Goal: Task Accomplishment & Management: Manage account settings

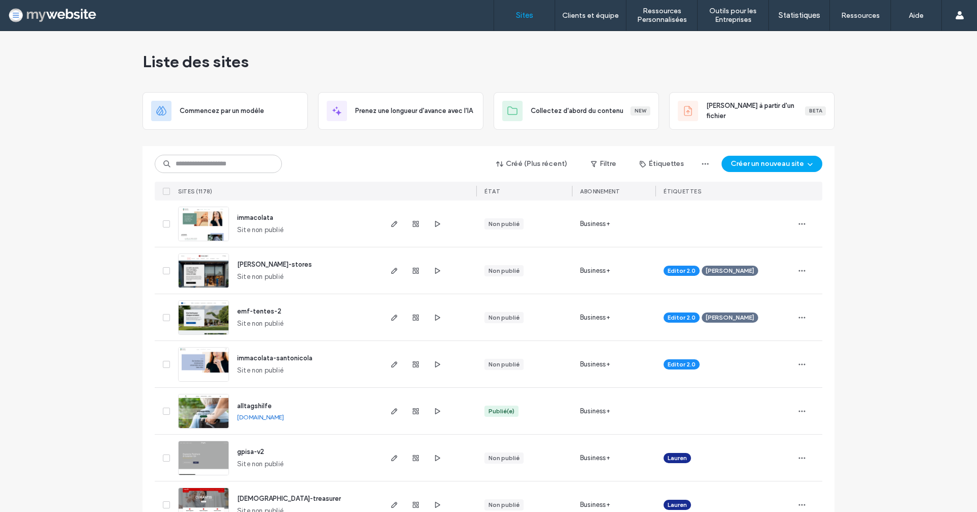
click at [257, 312] on span "emf-tentes-2" at bounding box center [259, 311] width 44 height 8
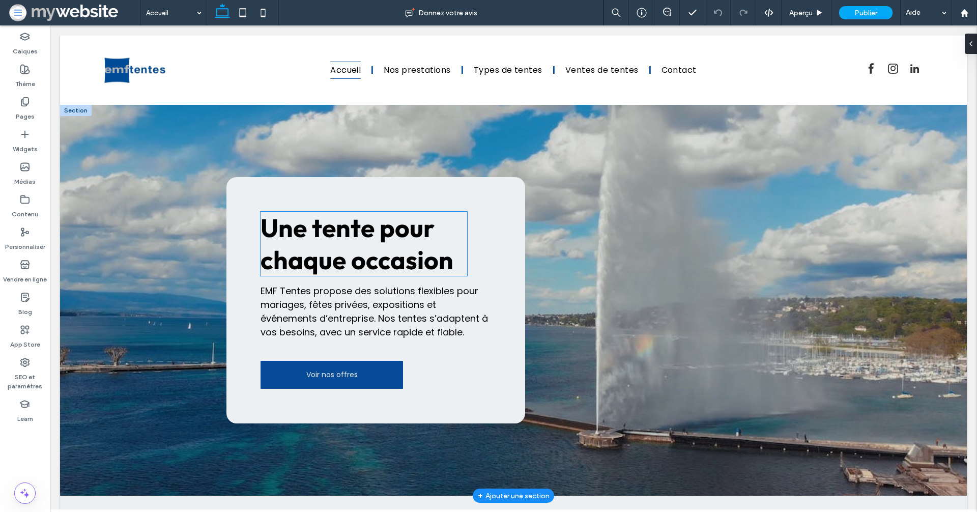
click at [315, 244] on span "Une tente pour chaque occasion" at bounding box center [357, 244] width 193 height 64
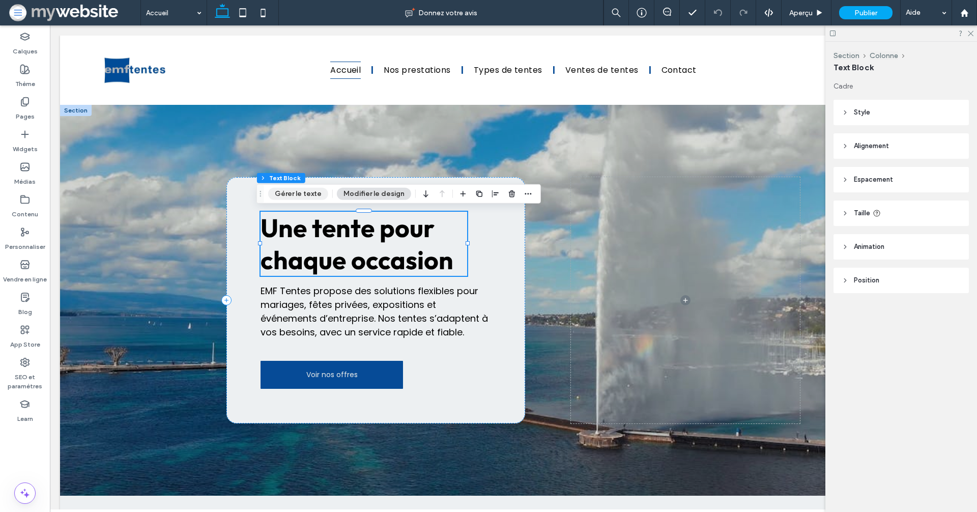
click at [312, 196] on button "Gérer le texte" at bounding box center [298, 194] width 60 height 12
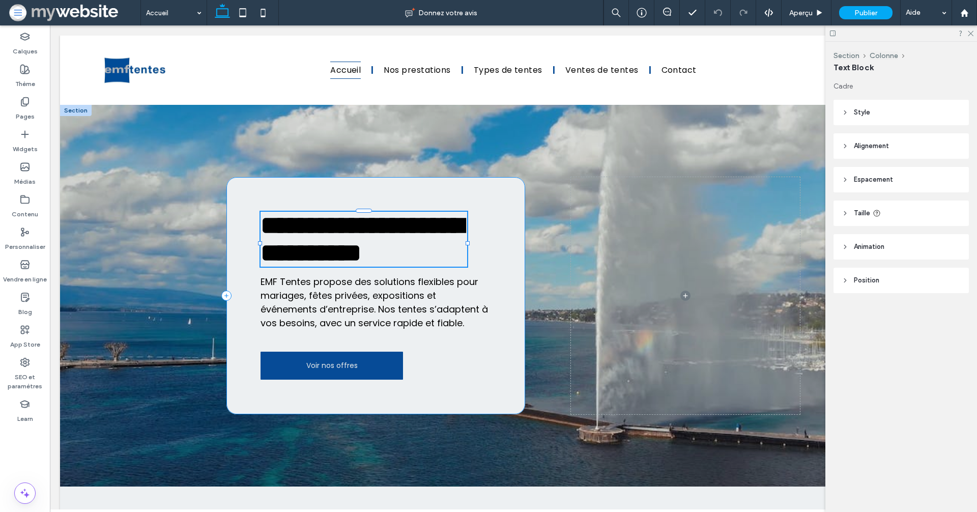
type input "******"
type input "**"
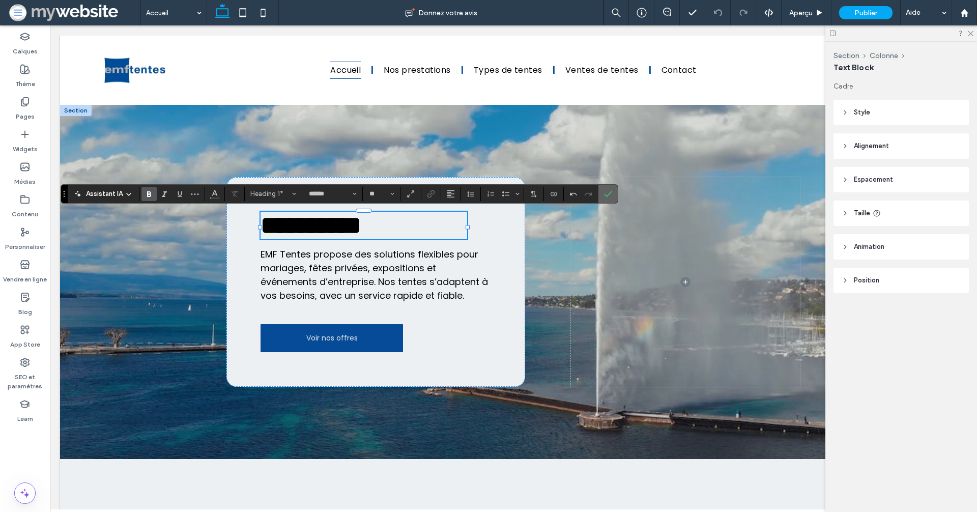
click at [604, 193] on icon "Confirmer" at bounding box center [608, 194] width 8 height 8
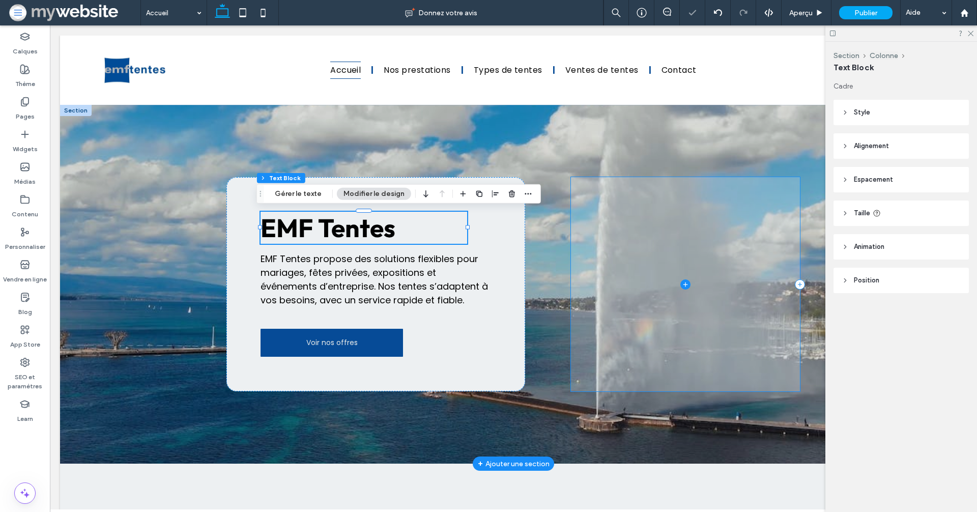
click at [583, 266] on span at bounding box center [686, 284] width 230 height 214
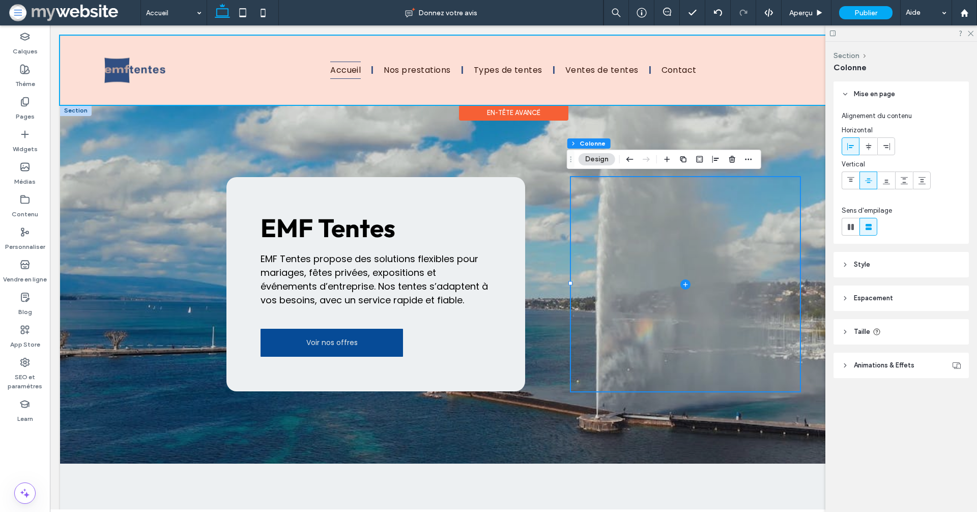
click at [397, 69] on div at bounding box center [513, 70] width 907 height 69
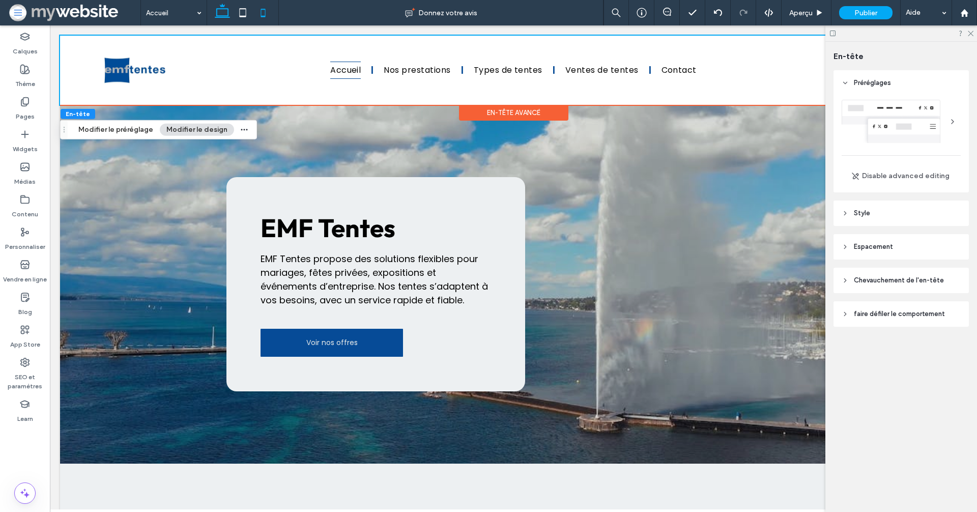
click at [266, 10] on icon at bounding box center [263, 13] width 20 height 20
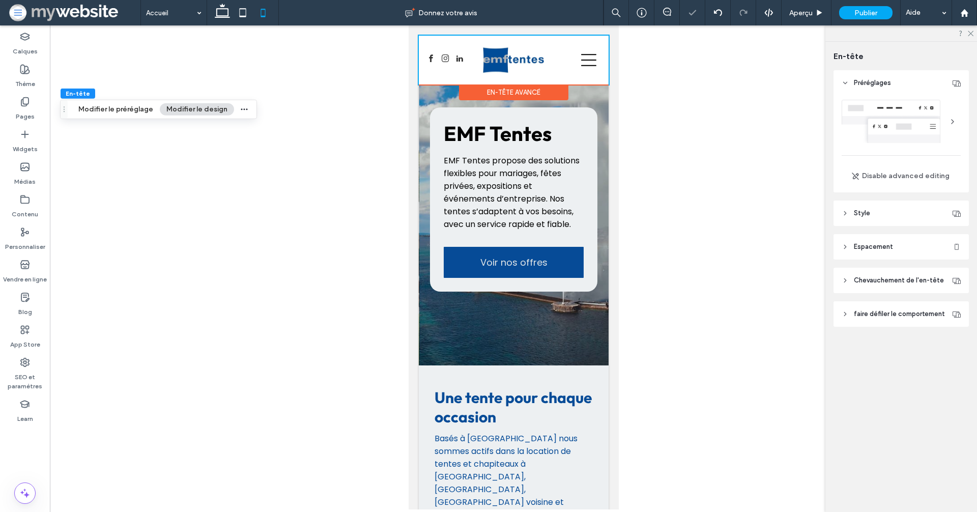
type input "*"
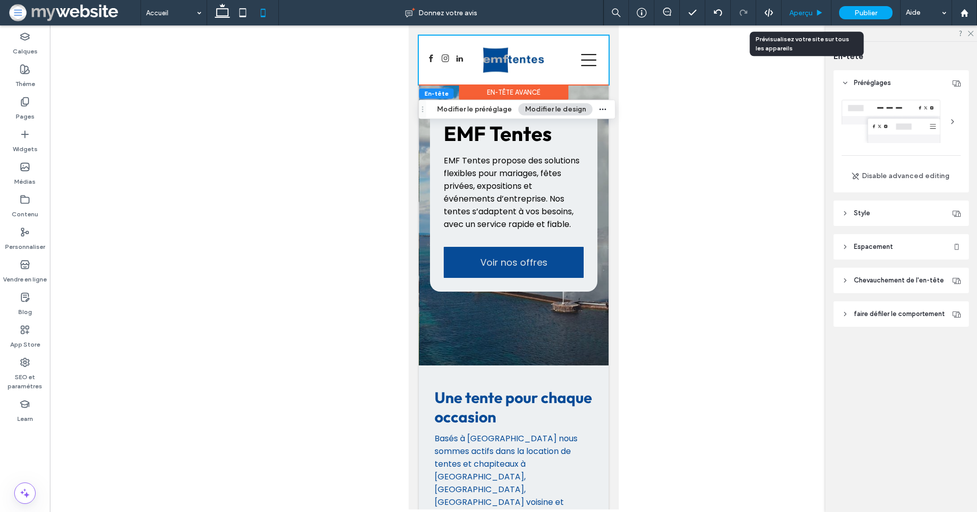
click at [801, 18] on div "Aperçu" at bounding box center [807, 12] width 50 height 25
click at [804, 15] on span "Aperçu" at bounding box center [800, 13] width 23 height 9
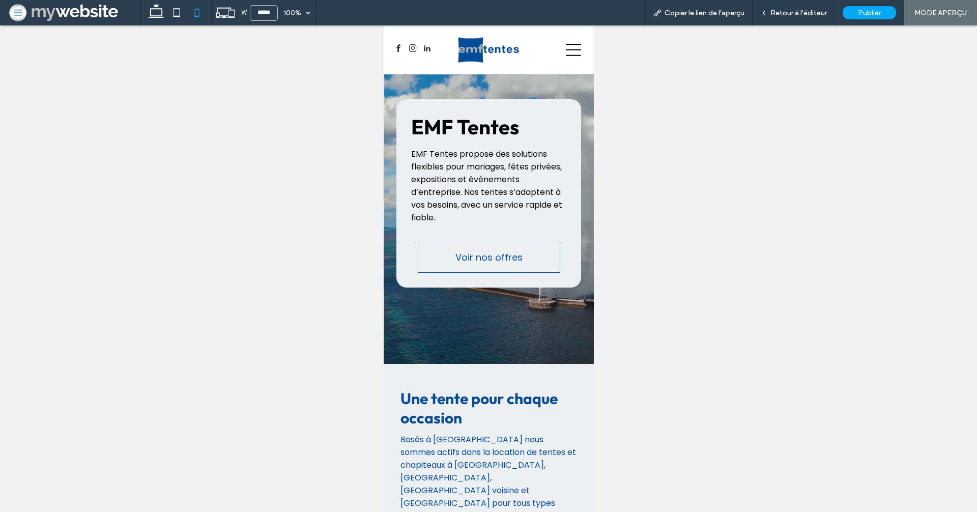
click at [469, 254] on span "Voir nos offres" at bounding box center [488, 257] width 67 height 14
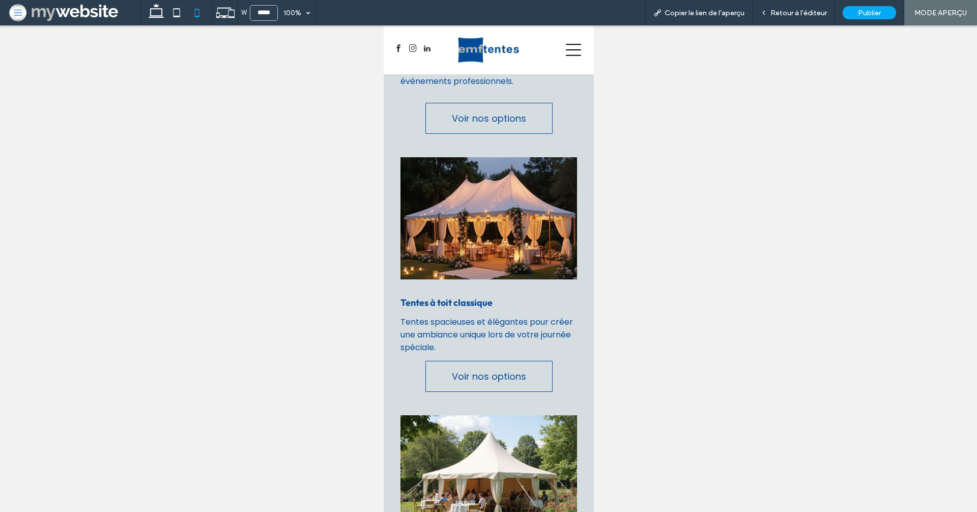
scroll to position [1266, 0]
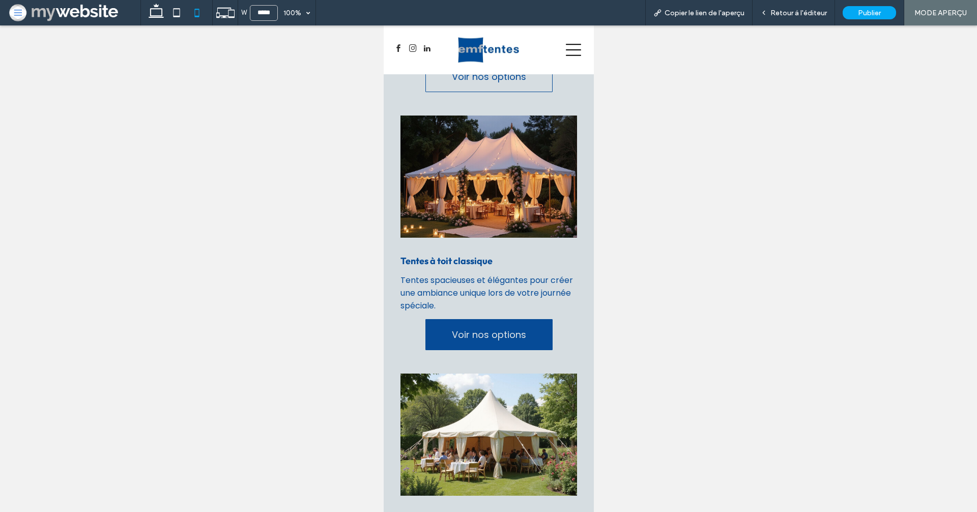
click at [472, 319] on link "Voir nos options" at bounding box center [488, 334] width 127 height 31
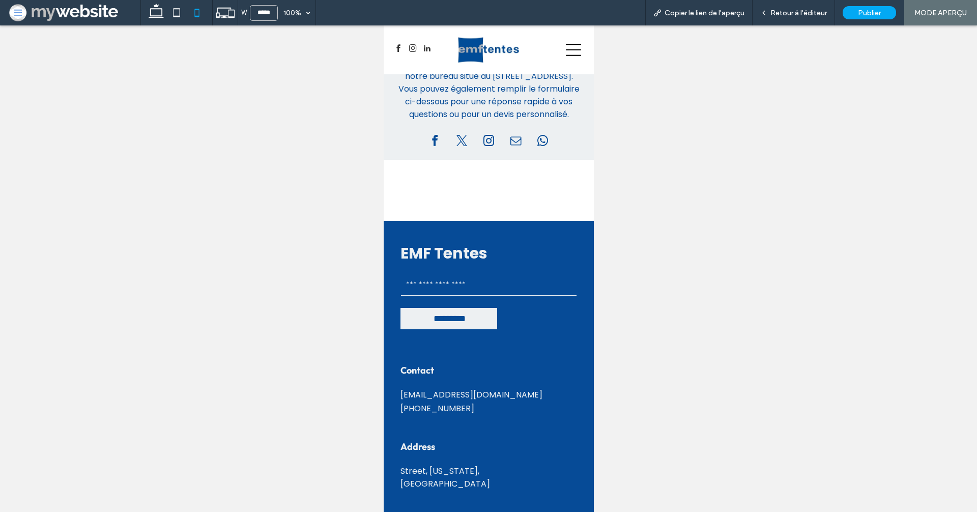
scroll to position [3968, 0]
click at [416, 50] on span "instagram" at bounding box center [412, 48] width 11 height 11
click at [175, 11] on icon at bounding box center [176, 13] width 20 height 20
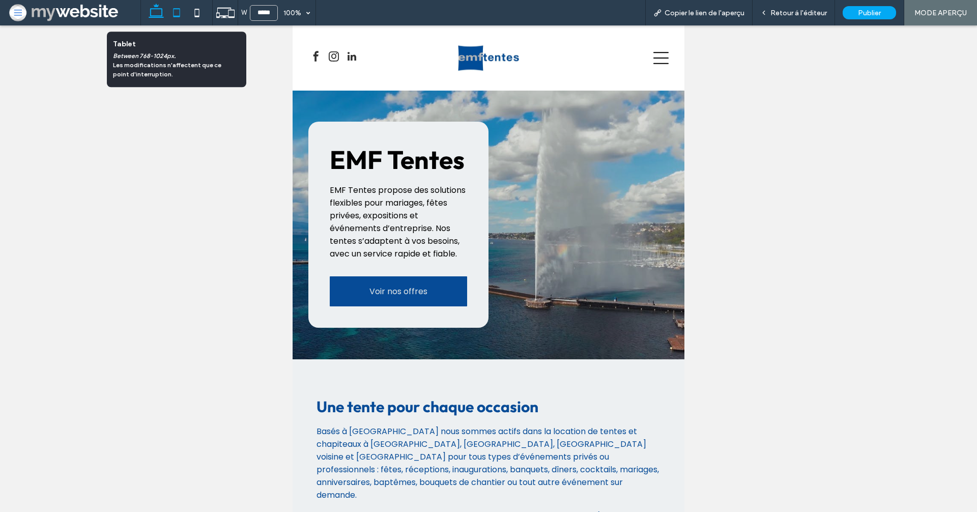
click at [164, 15] on icon at bounding box center [156, 13] width 20 height 20
type input "******"
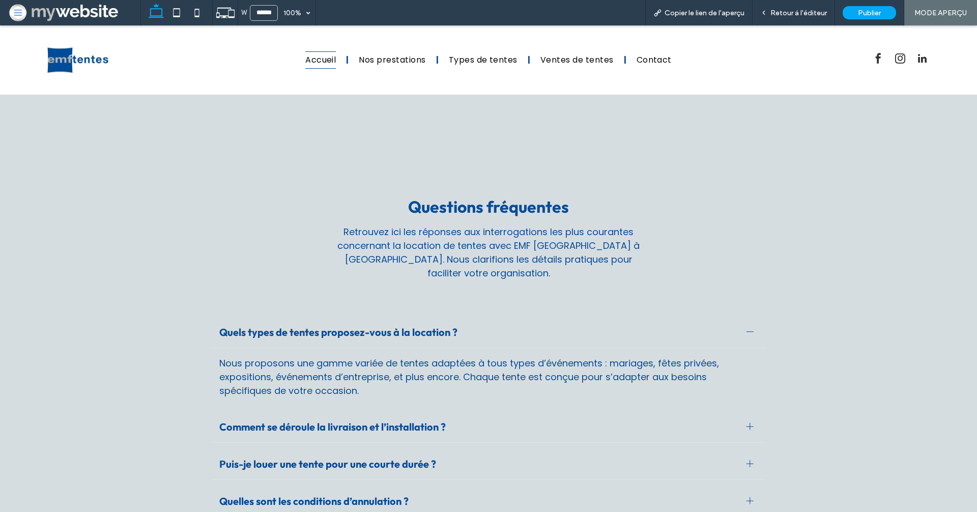
scroll to position [2441, 0]
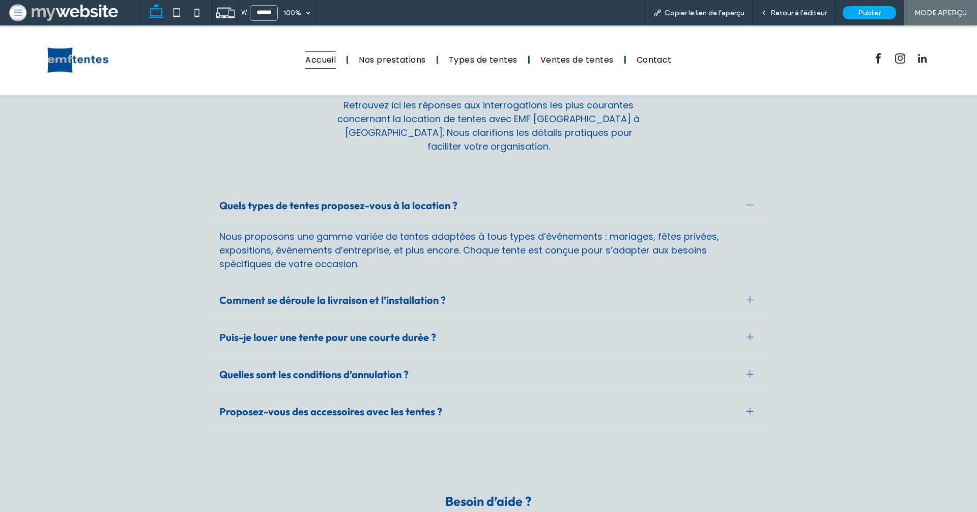
click at [365, 294] on span "Comment se déroule la livraison et l’installation ?" at bounding box center [478, 300] width 519 height 13
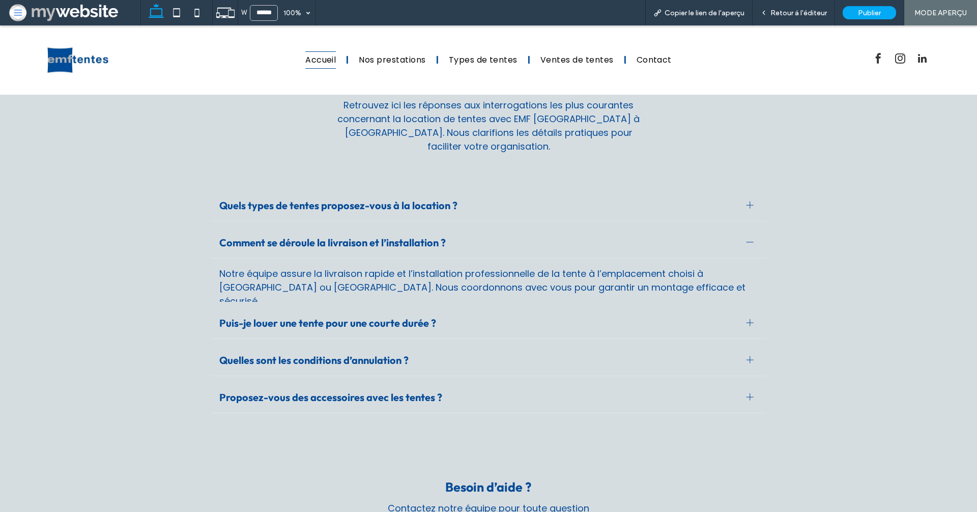
click at [364, 317] on span "Puis-je louer une tente pour une courte durée ?" at bounding box center [478, 323] width 519 height 13
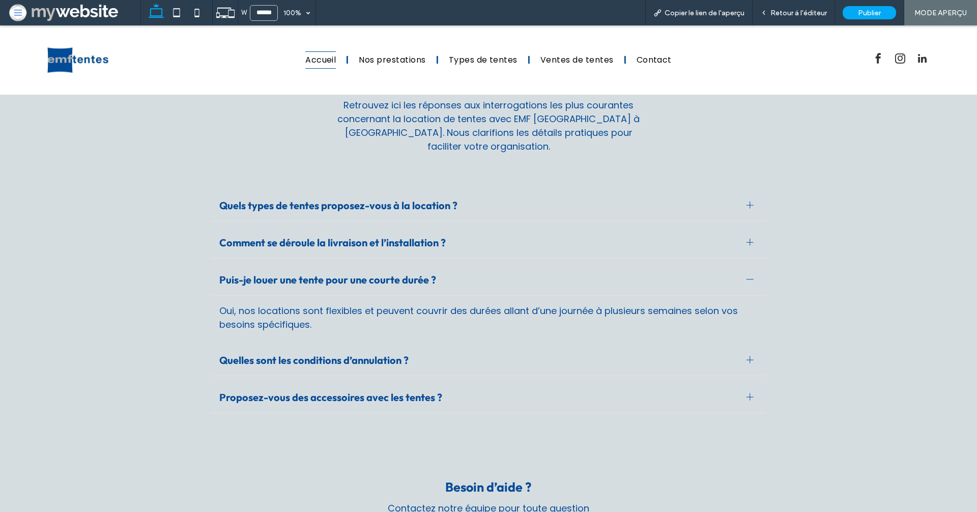
click at [358, 354] on span "Quelles sont les conditions d’annulation ?" at bounding box center [478, 360] width 519 height 13
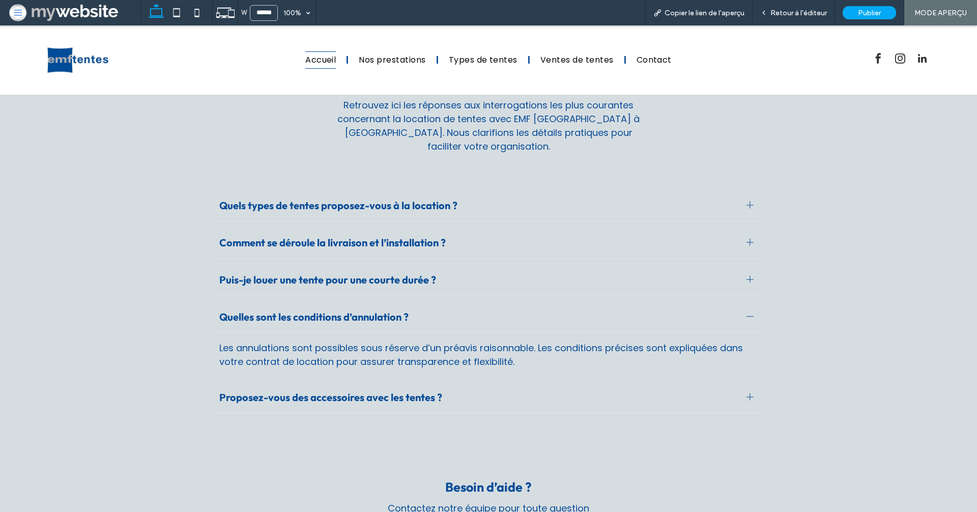
click at [359, 391] on span "Proposez-vous des accessoires avec les tentes ?" at bounding box center [478, 397] width 519 height 13
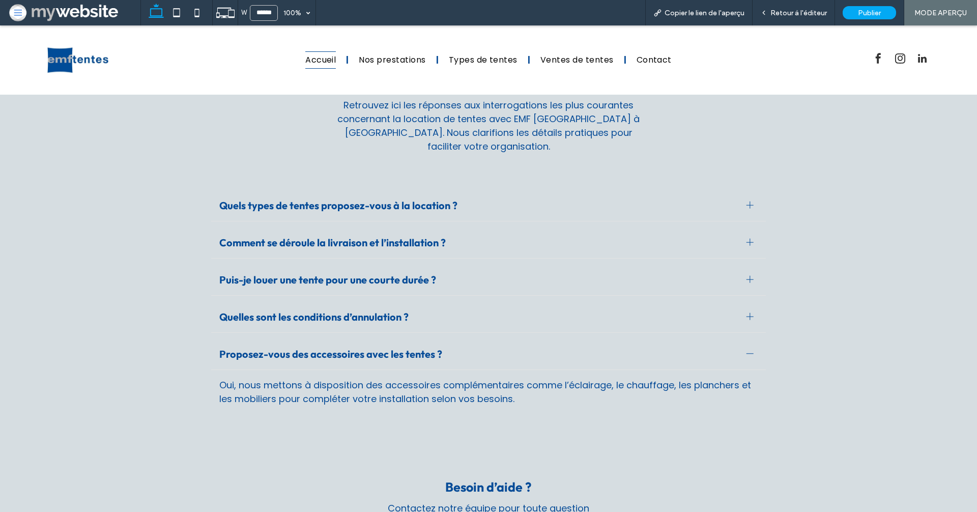
click at [369, 310] on span "Quelles sont les conditions d’annulation ?" at bounding box center [478, 316] width 519 height 13
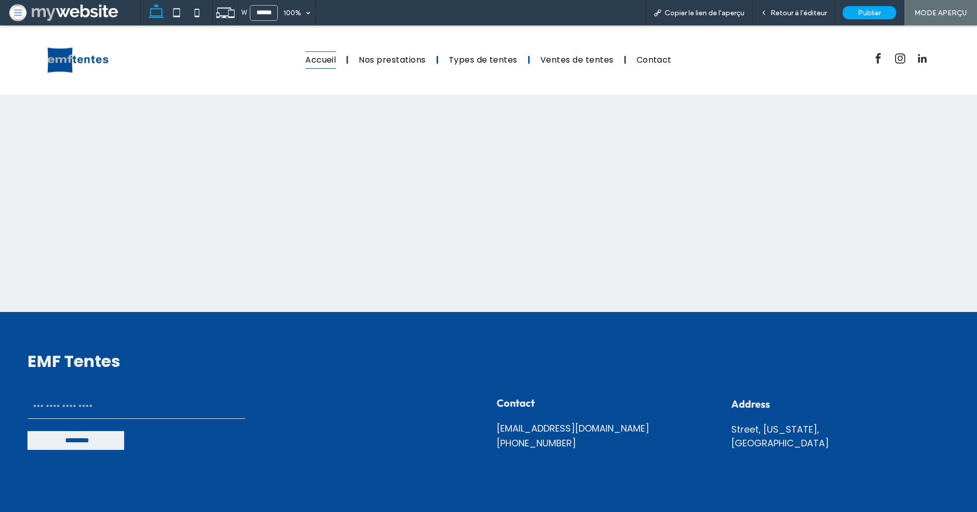
scroll to position [3260, 0]
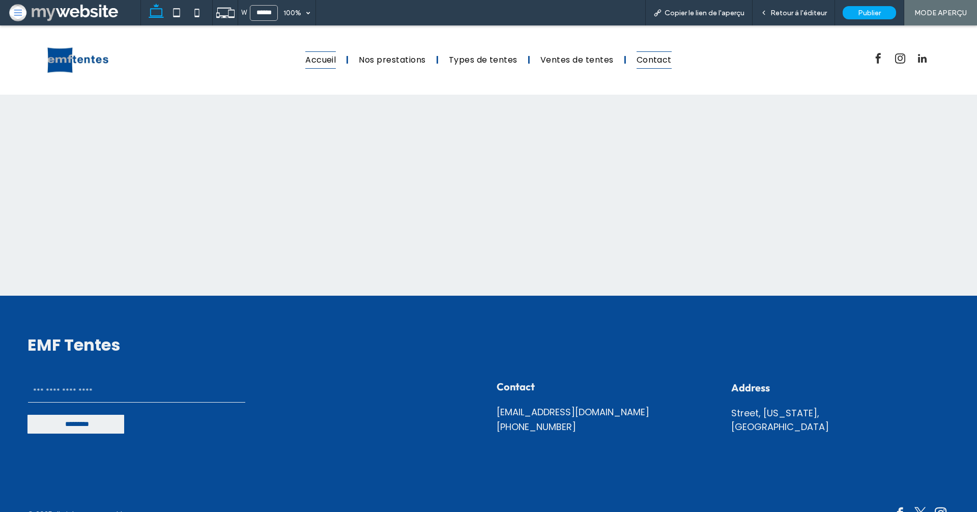
click at [656, 63] on span "Contact" at bounding box center [654, 59] width 35 height 17
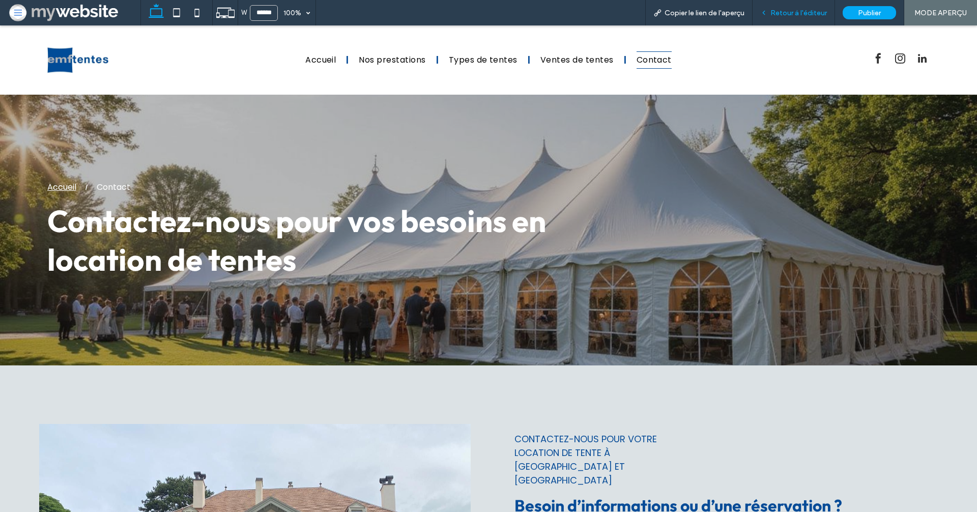
click at [779, 9] on span "Retour à l'éditeur" at bounding box center [798, 13] width 56 height 9
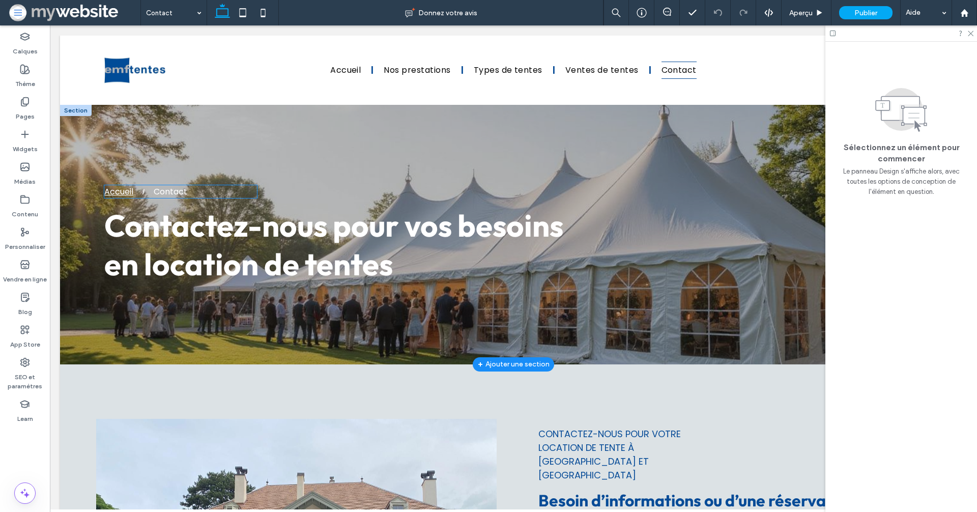
click at [164, 192] on div "Contact" at bounding box center [171, 191] width 34 height 13
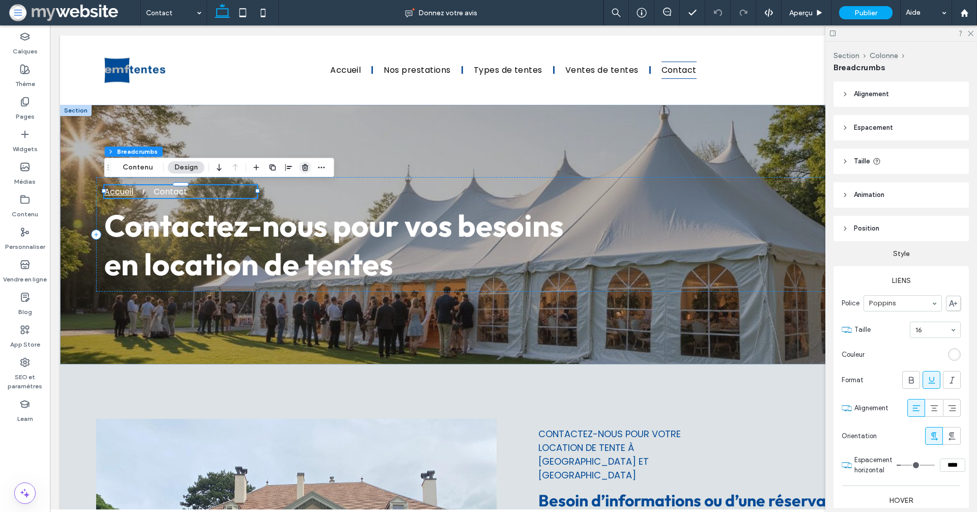
click at [306, 164] on icon "button" at bounding box center [305, 167] width 8 height 8
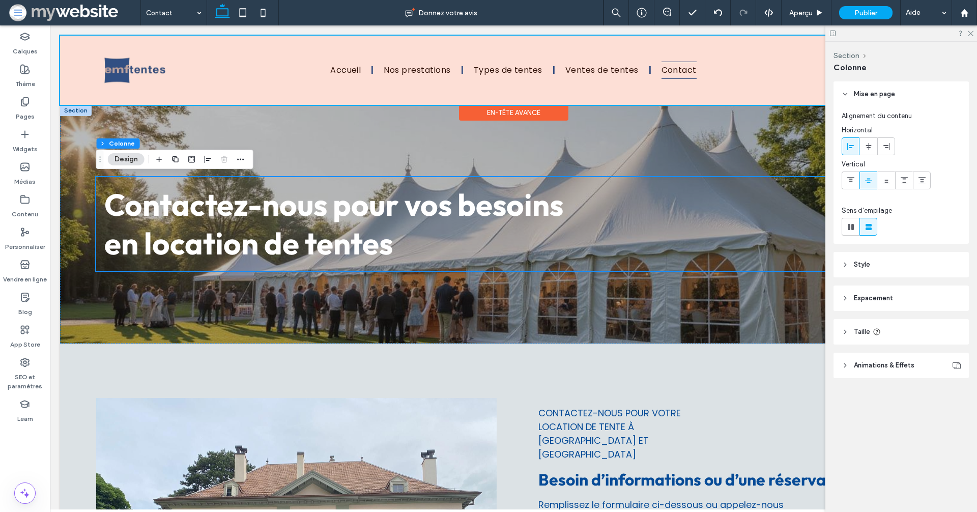
click at [491, 72] on div at bounding box center [513, 70] width 907 height 69
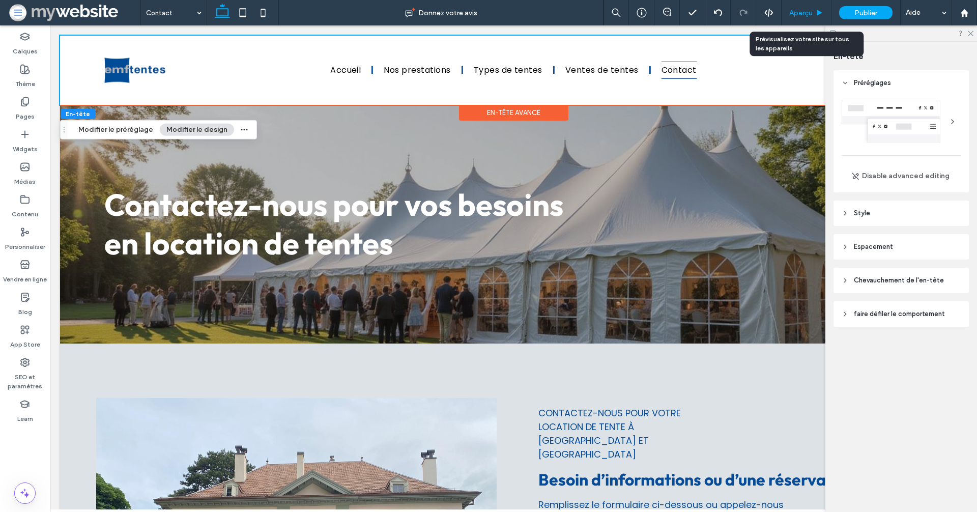
click at [799, 7] on div "Aperçu" at bounding box center [807, 12] width 50 height 25
click at [802, 9] on span "Aperçu" at bounding box center [800, 13] width 23 height 9
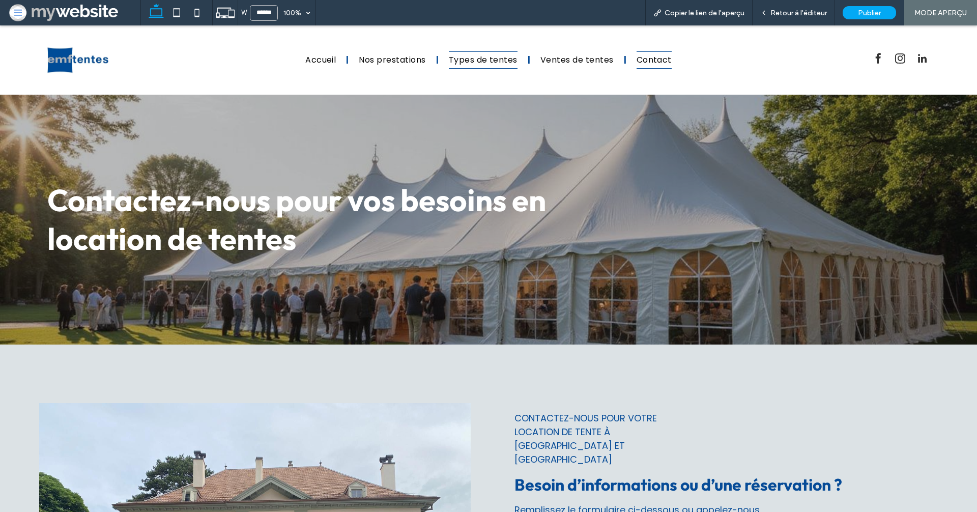
click at [457, 62] on span "Types de tentes" at bounding box center [483, 59] width 69 height 17
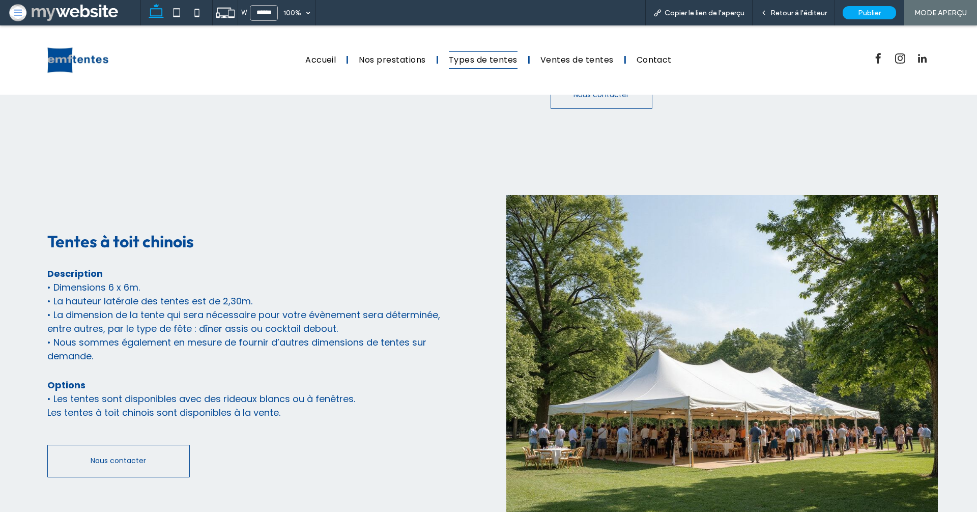
scroll to position [897, 0]
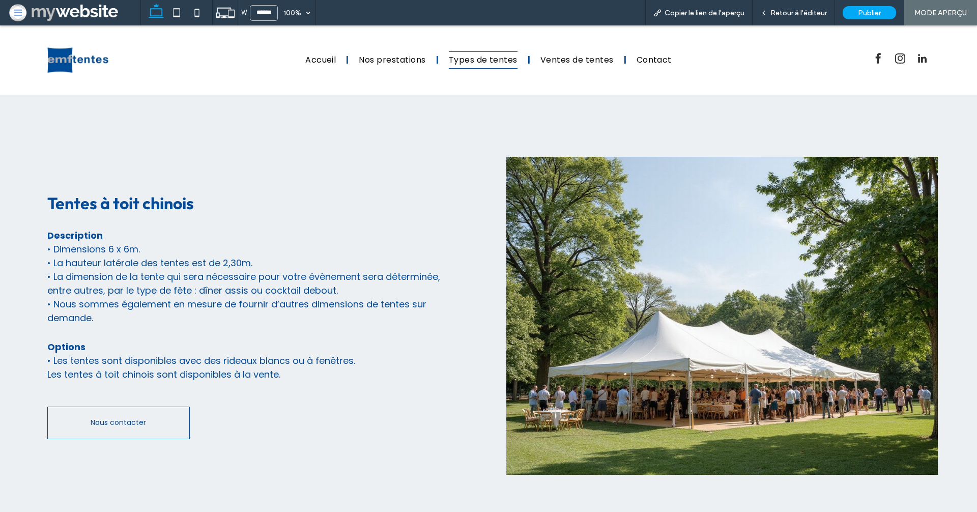
click at [367, 275] on p "• La dimension de la tente qui sera nécessaire pour votre évènement sera déterm…" at bounding box center [246, 283] width 398 height 27
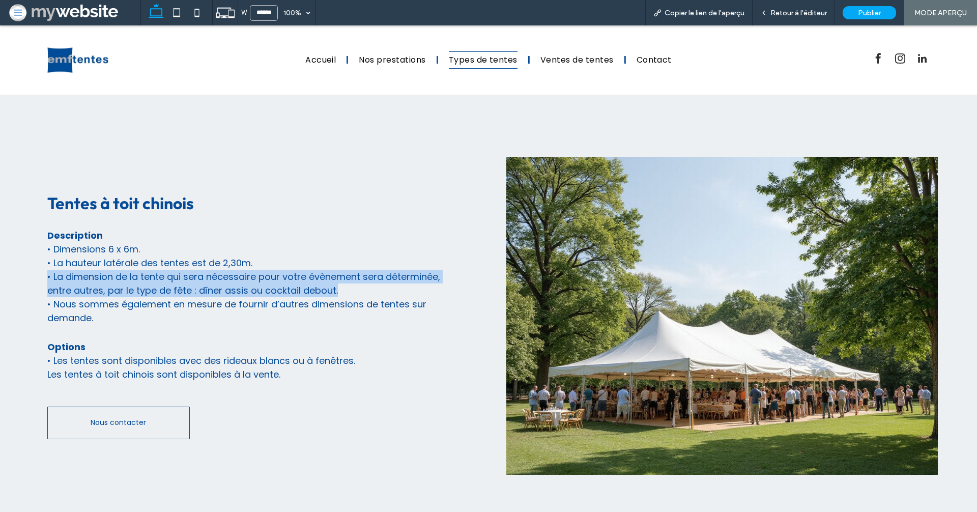
click at [367, 275] on p "• La dimension de la tente qui sera nécessaire pour votre évènement sera déterm…" at bounding box center [246, 283] width 398 height 27
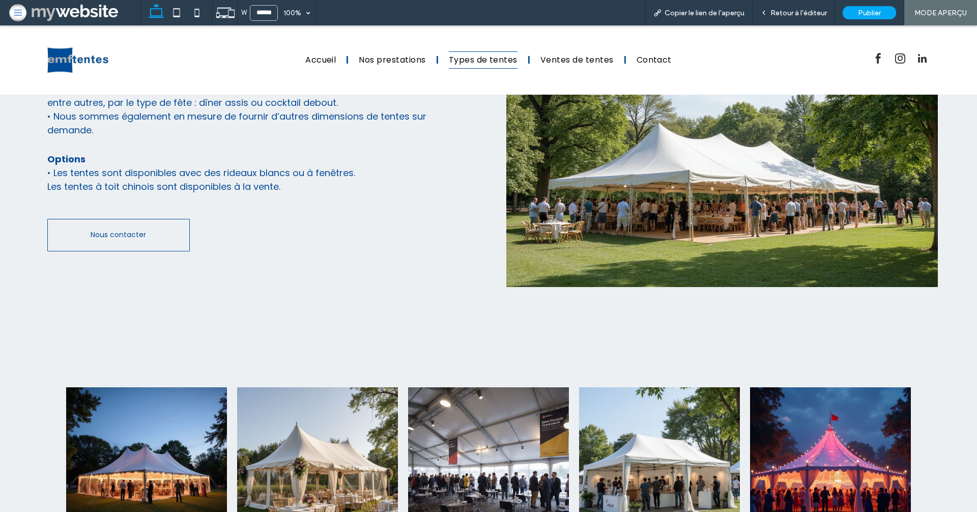
scroll to position [1160, 0]
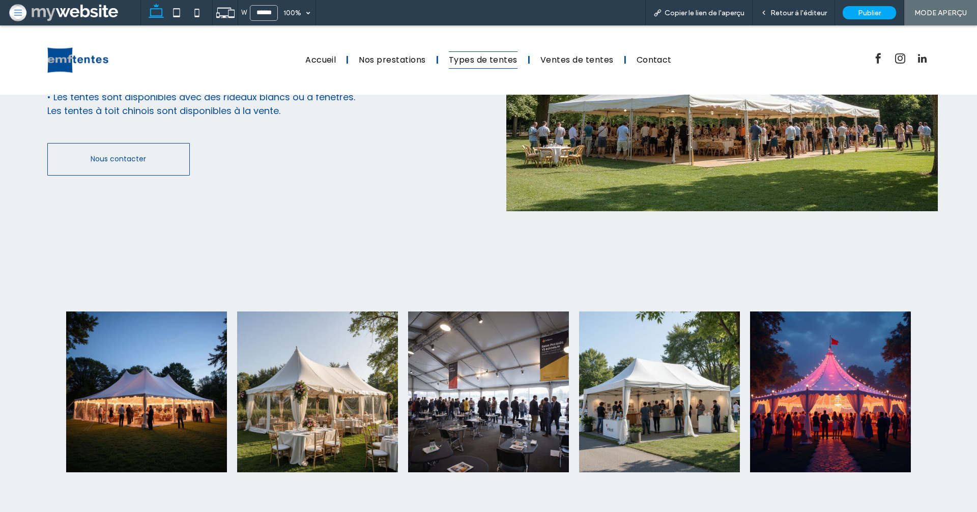
click at [193, 331] on link at bounding box center [146, 392] width 170 height 170
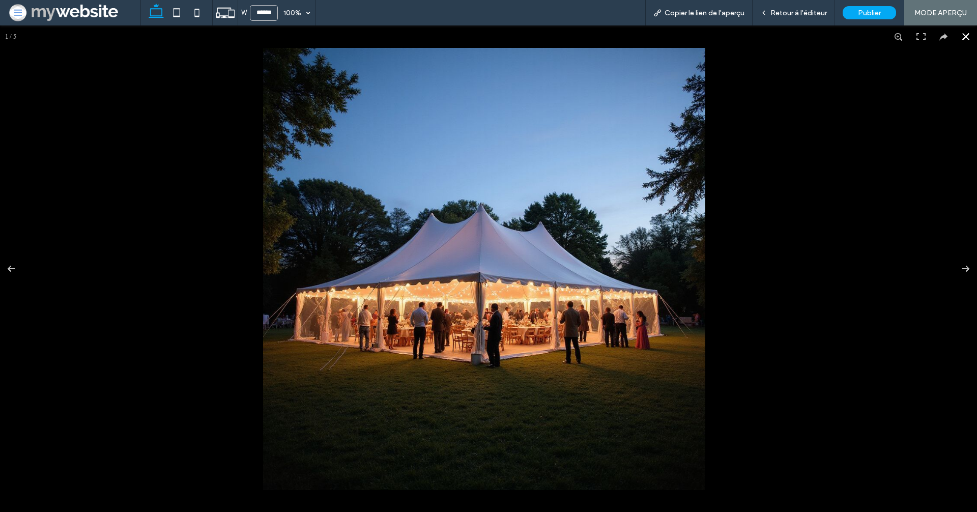
click at [193, 331] on div at bounding box center [488, 268] width 977 height 487
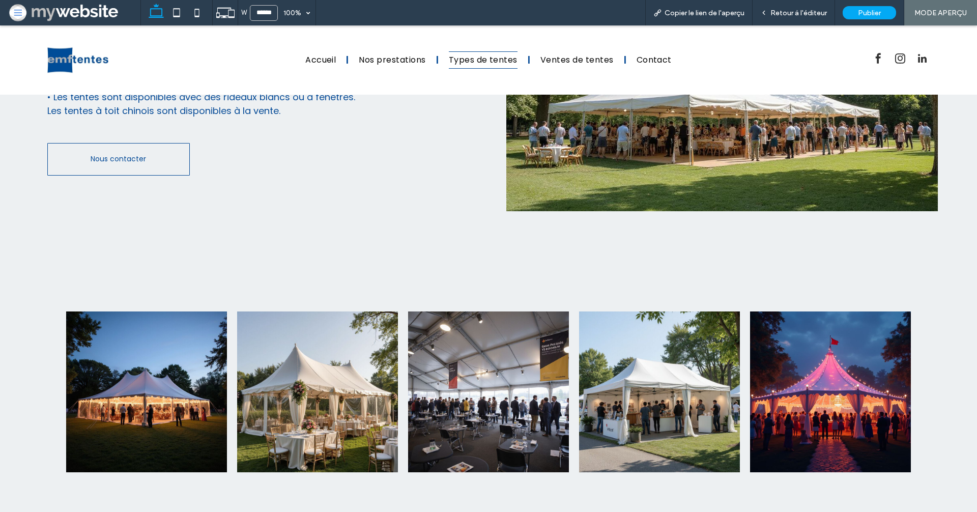
click at [312, 407] on link at bounding box center [317, 392] width 170 height 170
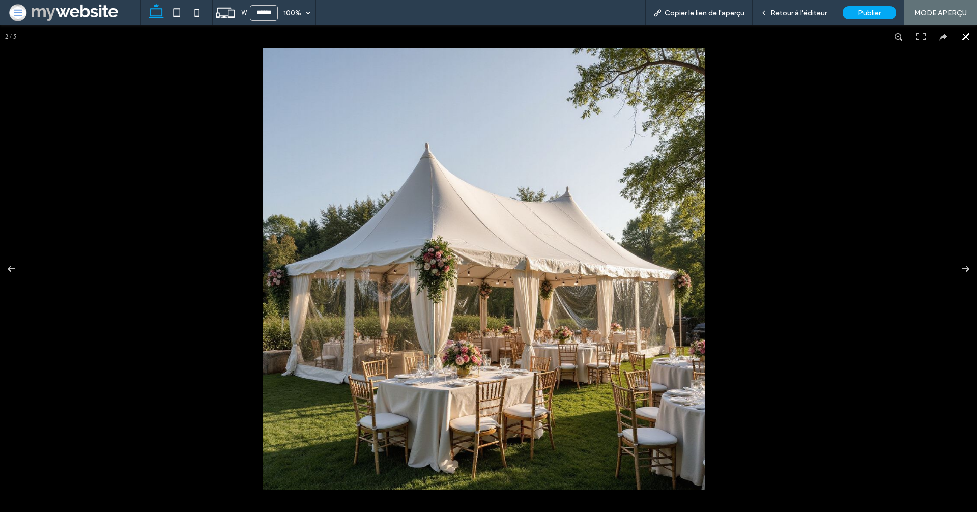
click at [206, 350] on div at bounding box center [488, 268] width 977 height 487
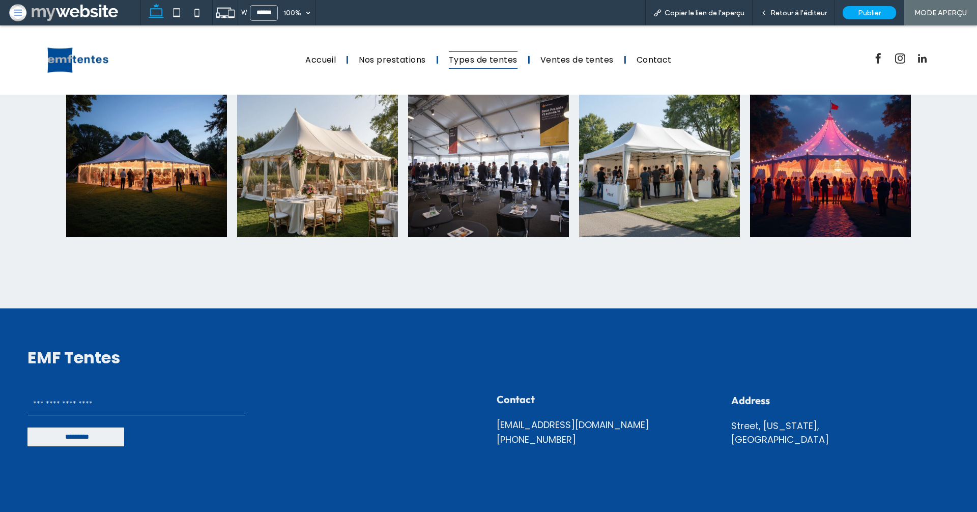
scroll to position [1424, 0]
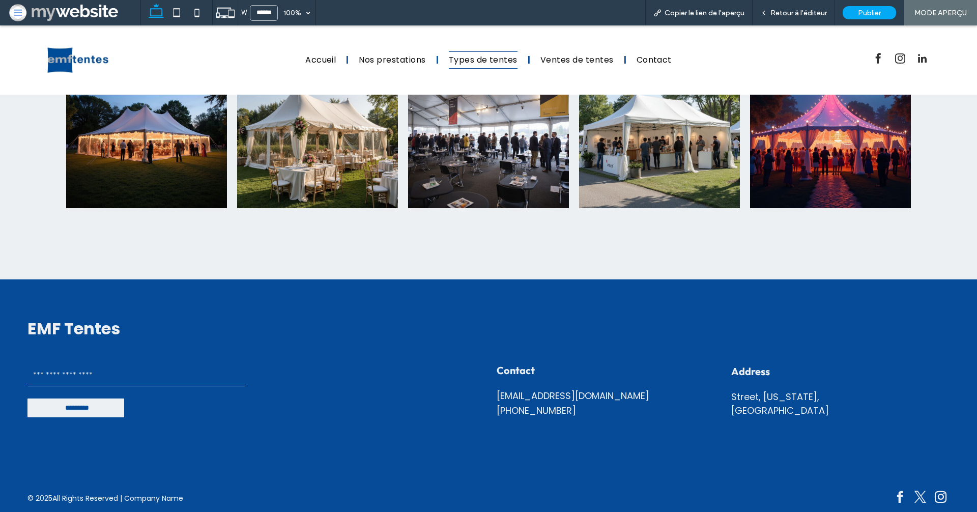
click at [168, 493] on span "All Rights Reserved | Company Name" at bounding box center [117, 498] width 131 height 11
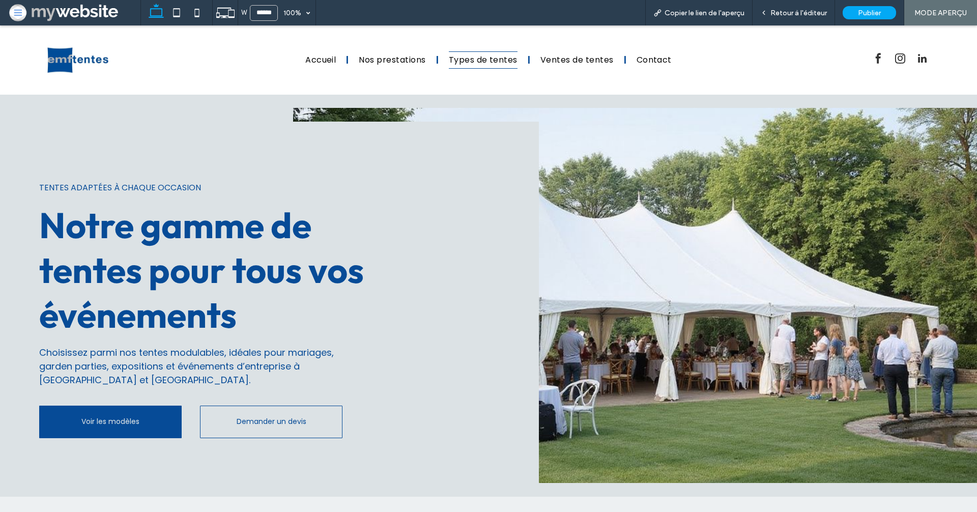
scroll to position [8, 0]
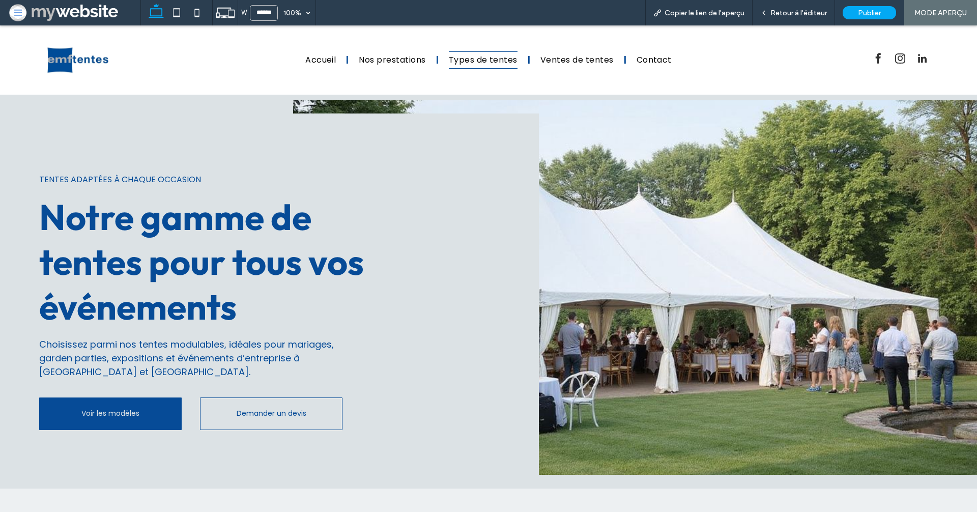
click at [247, 309] on h1 "Notre gamme de tentes pour tous vos événements" at bounding box center [205, 261] width 333 height 134
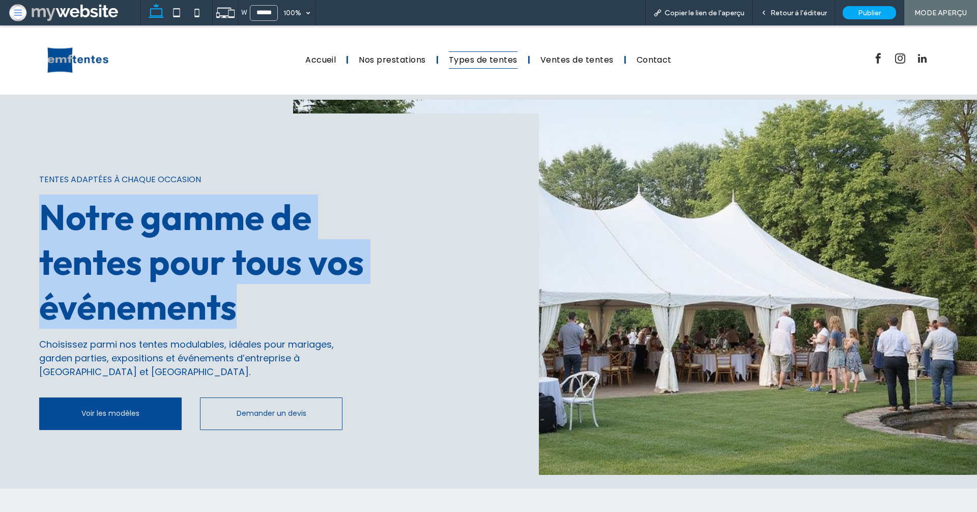
click at [247, 309] on h1 "Notre gamme de tentes pour tous vos événements" at bounding box center [205, 261] width 333 height 134
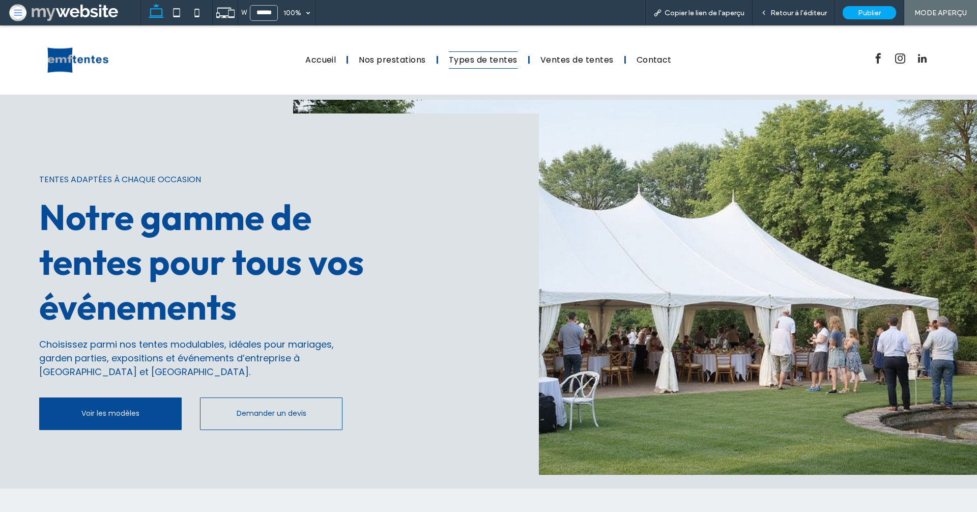
click at [181, 182] on span "Tentes adaptées à chaque occasion" at bounding box center [120, 180] width 162 height 12
click at [562, 62] on span "Ventes de tentes" at bounding box center [576, 59] width 73 height 17
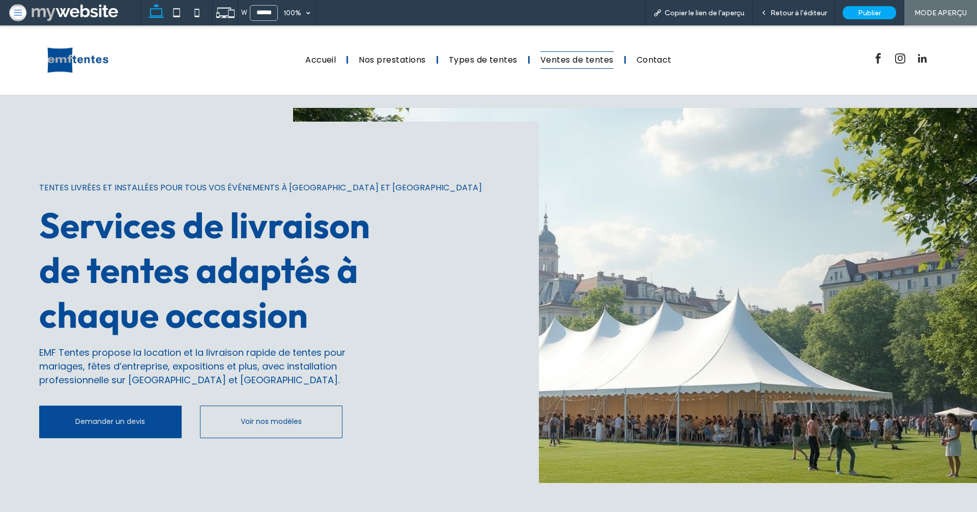
click at [355, 230] on span "Services de livraison de tentes adaptés à chaque occasion" at bounding box center [204, 270] width 331 height 134
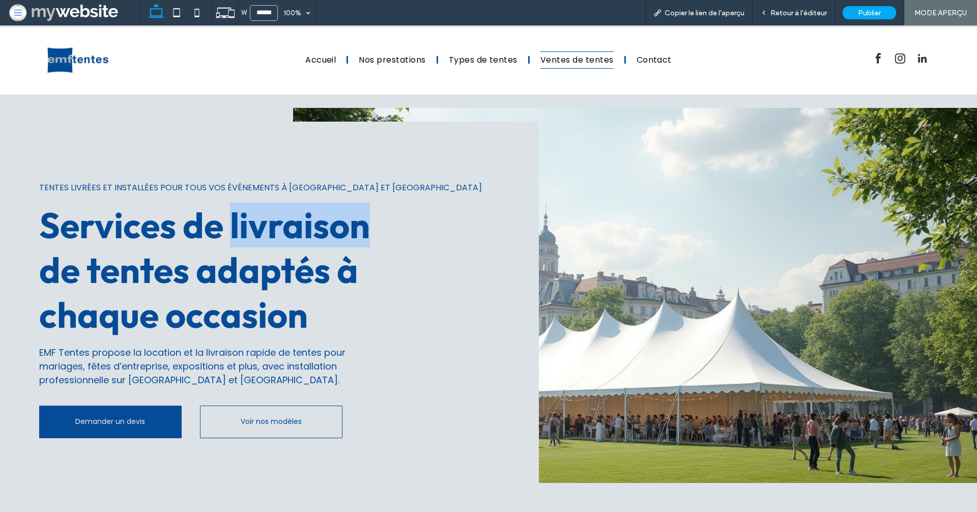
click at [355, 230] on span "Services de livraison de tentes adaptés à chaque occasion" at bounding box center [204, 270] width 331 height 134
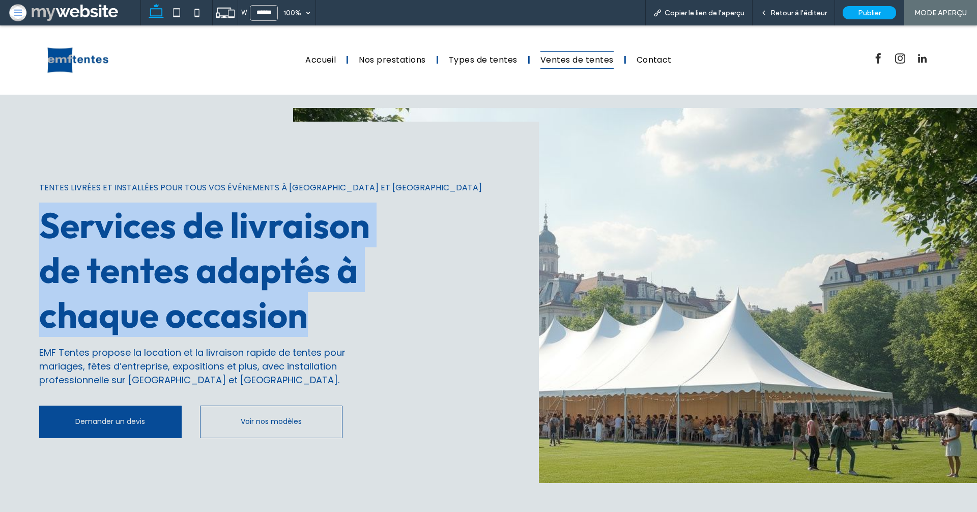
click at [355, 230] on span "Services de livraison de tentes adaptés à chaque occasion" at bounding box center [204, 270] width 331 height 134
click at [644, 59] on span "Contact" at bounding box center [654, 59] width 35 height 17
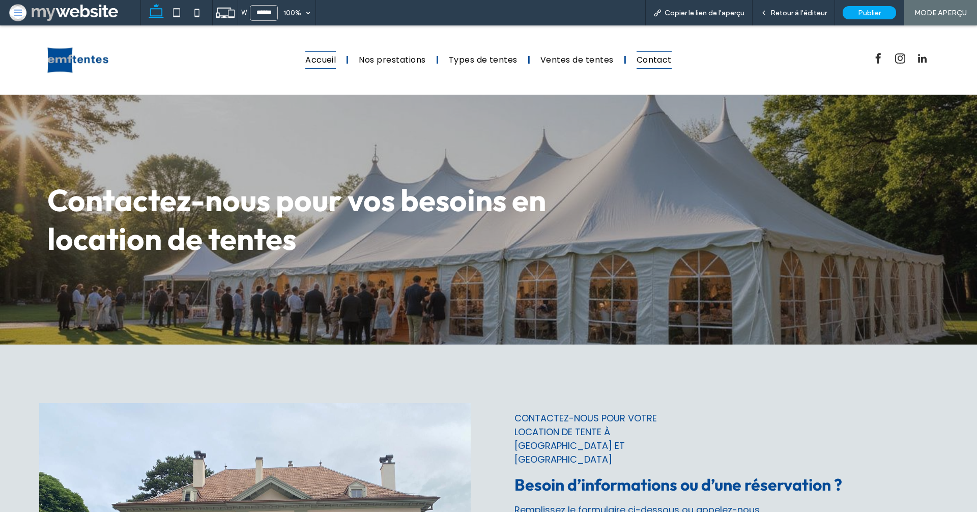
click at [324, 61] on span "Accueil" at bounding box center [320, 59] width 31 height 17
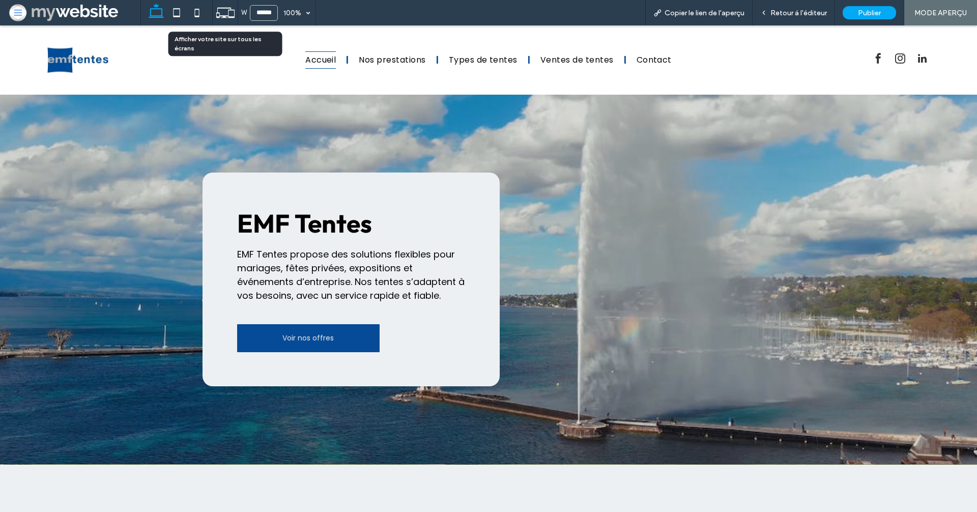
click at [224, 14] on icon at bounding box center [225, 12] width 19 height 19
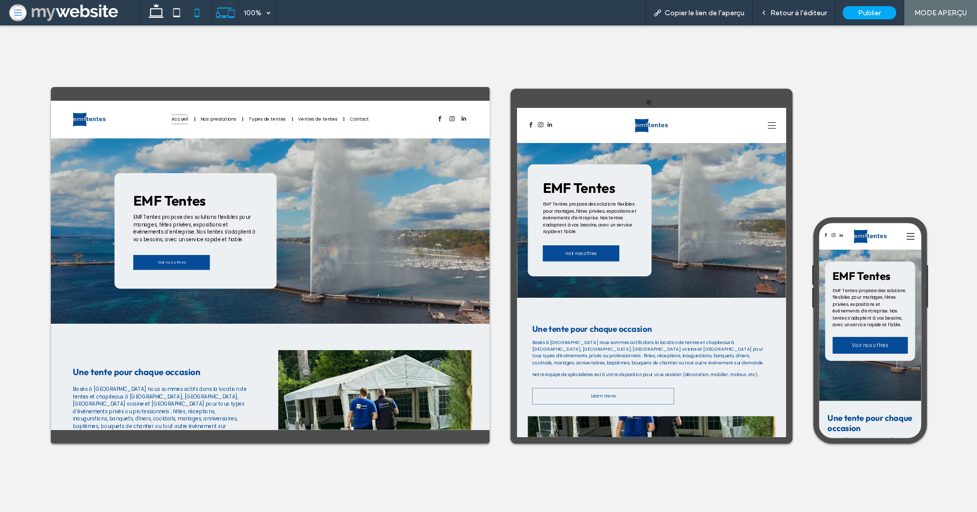
click at [203, 15] on icon at bounding box center [197, 13] width 20 height 20
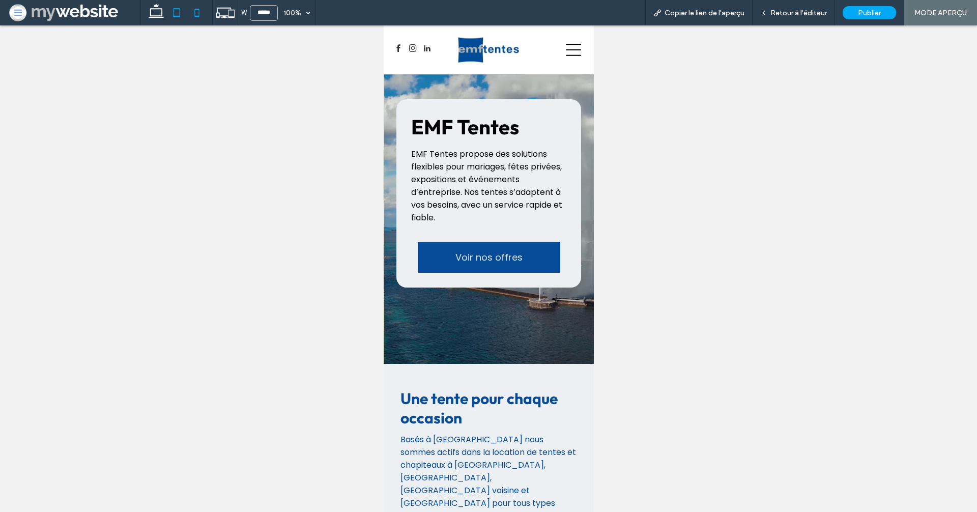
click at [178, 14] on icon at bounding box center [176, 13] width 20 height 20
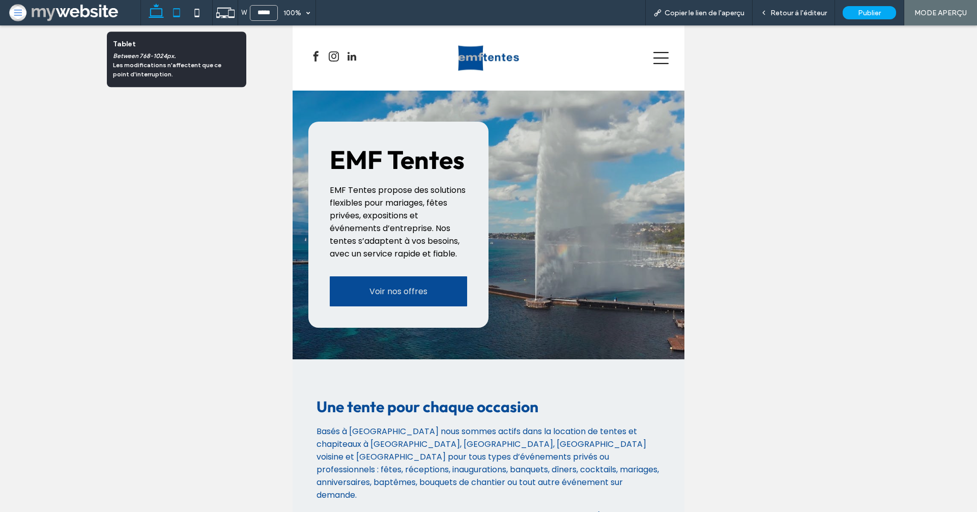
click at [161, 16] on use at bounding box center [156, 11] width 15 height 14
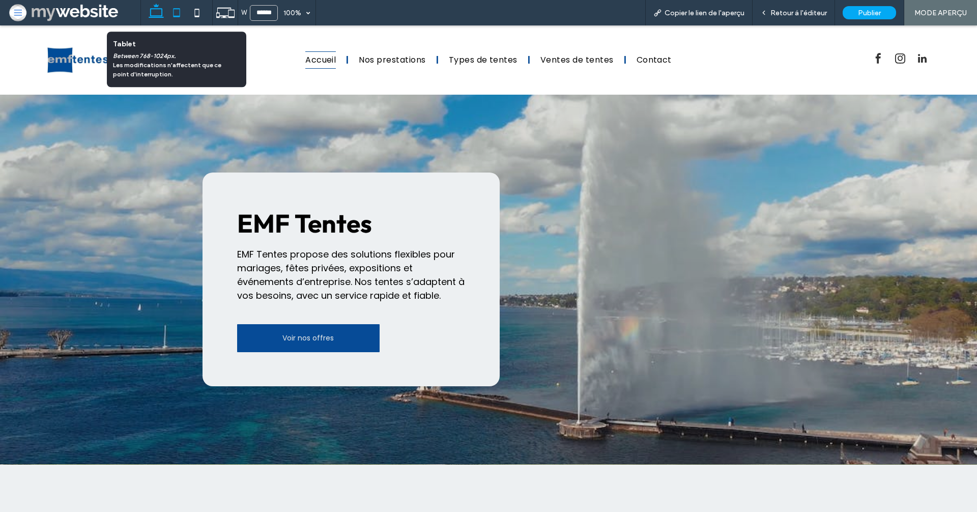
click at [176, 15] on icon at bounding box center [176, 13] width 20 height 20
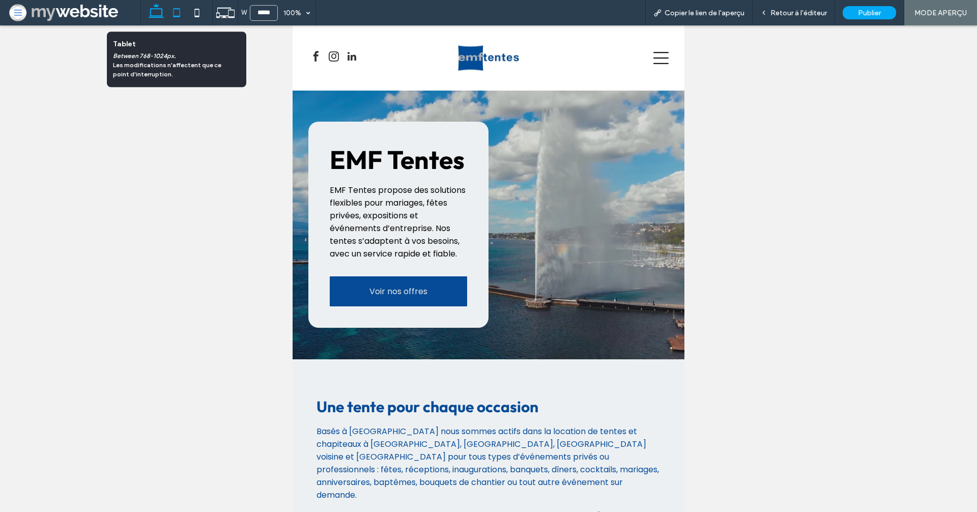
click at [165, 17] on icon at bounding box center [156, 13] width 20 height 20
type input "******"
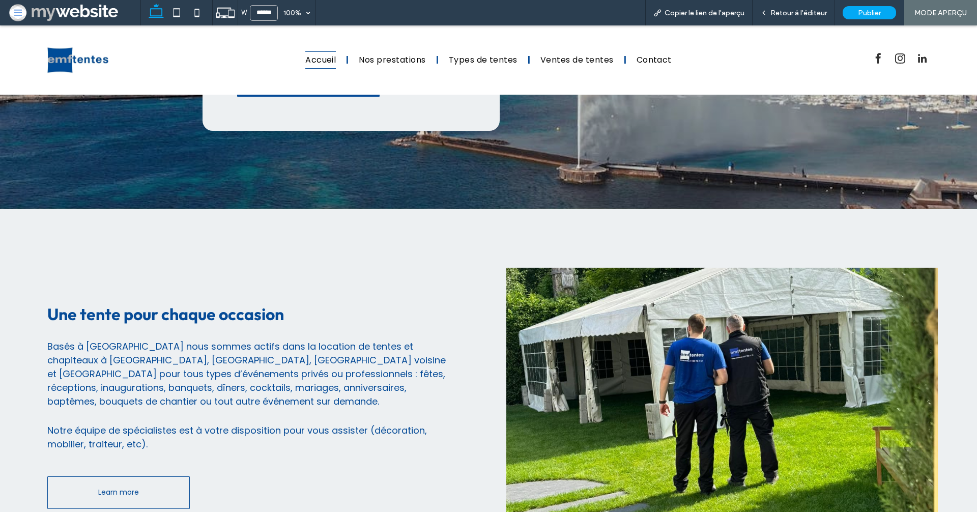
scroll to position [426, 0]
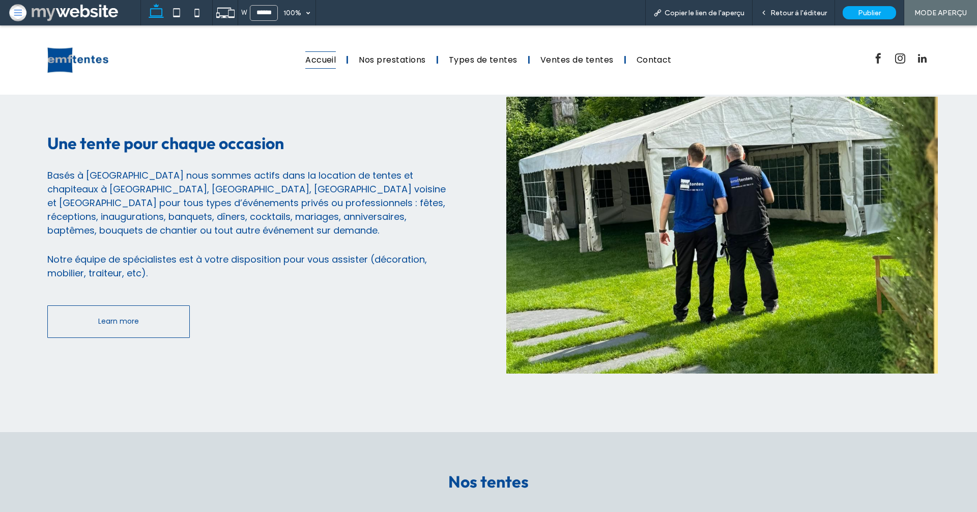
click at [236, 189] on span "Basés à Genève nous sommes actifs dans la location de tentes et chapiteaux à Ge…" at bounding box center [246, 203] width 398 height 68
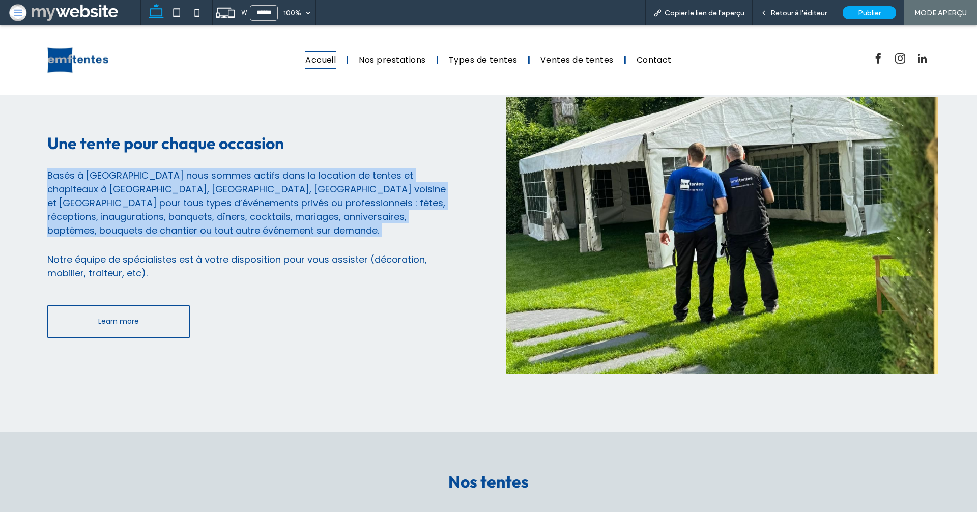
click at [236, 189] on span "Basés à Genève nous sommes actifs dans la location de tentes et chapiteaux à Ge…" at bounding box center [246, 203] width 398 height 68
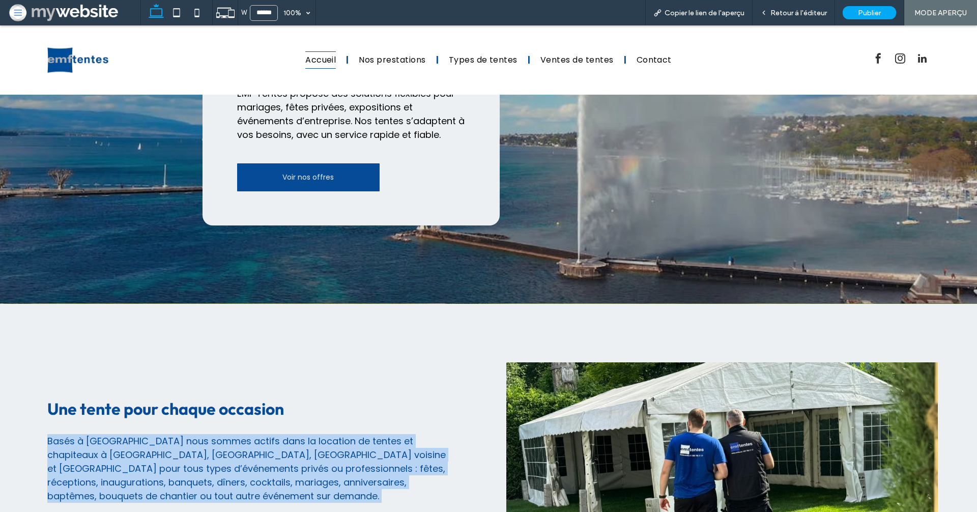
scroll to position [0, 0]
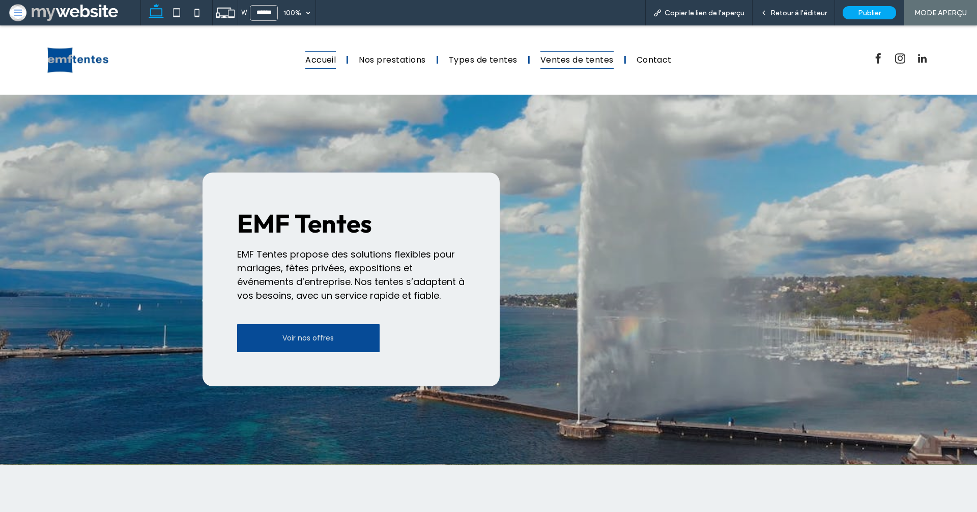
click at [566, 54] on span "Ventes de tentes" at bounding box center [576, 59] width 73 height 17
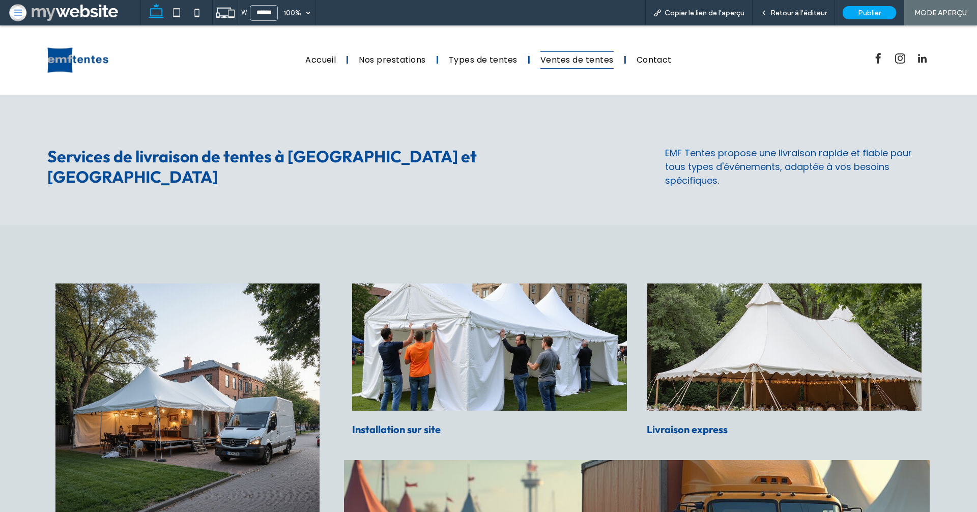
scroll to position [685, 0]
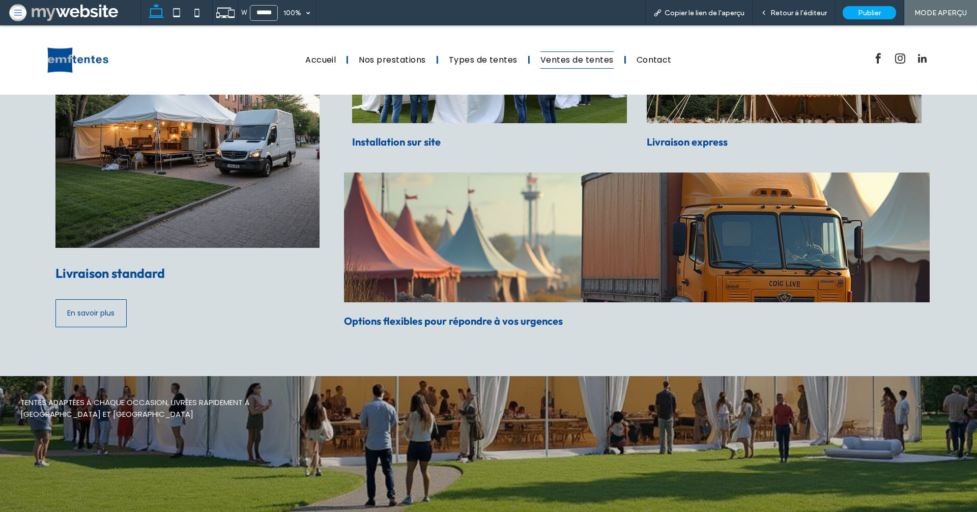
click at [428, 320] on span "Options flexibles pour répondre à vos urgences" at bounding box center [453, 320] width 219 height 13
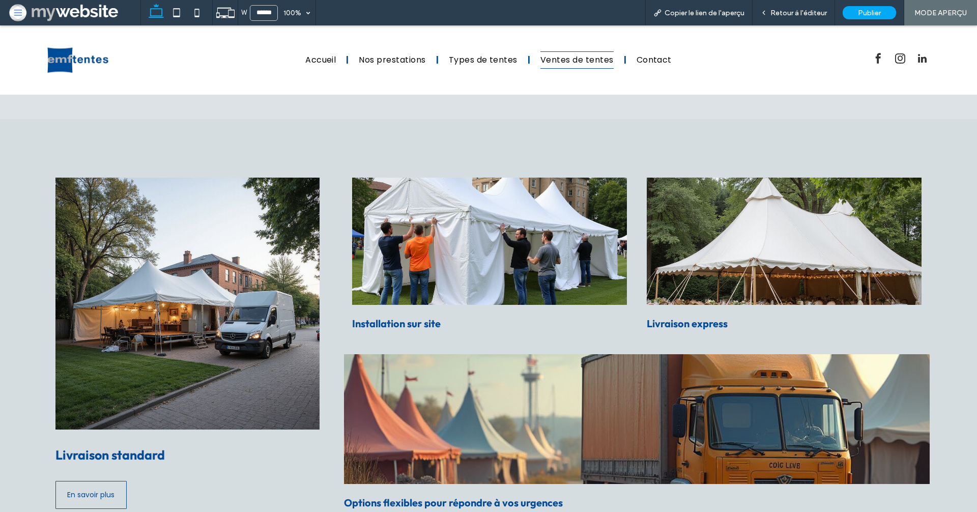
scroll to position [477, 0]
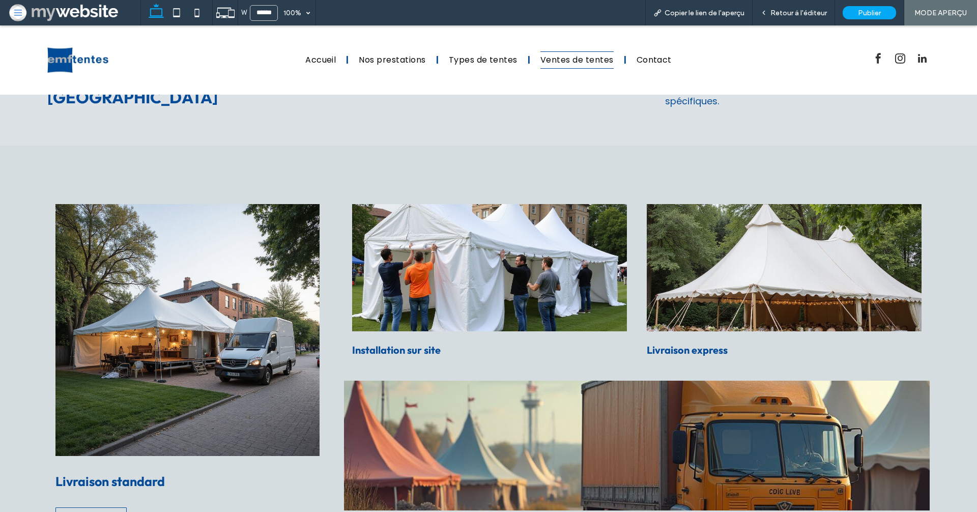
click at [400, 322] on img at bounding box center [489, 267] width 275 height 127
click at [222, 318] on img at bounding box center [187, 330] width 264 height 252
click at [150, 474] on span "Livraison standard" at bounding box center [109, 481] width 109 height 16
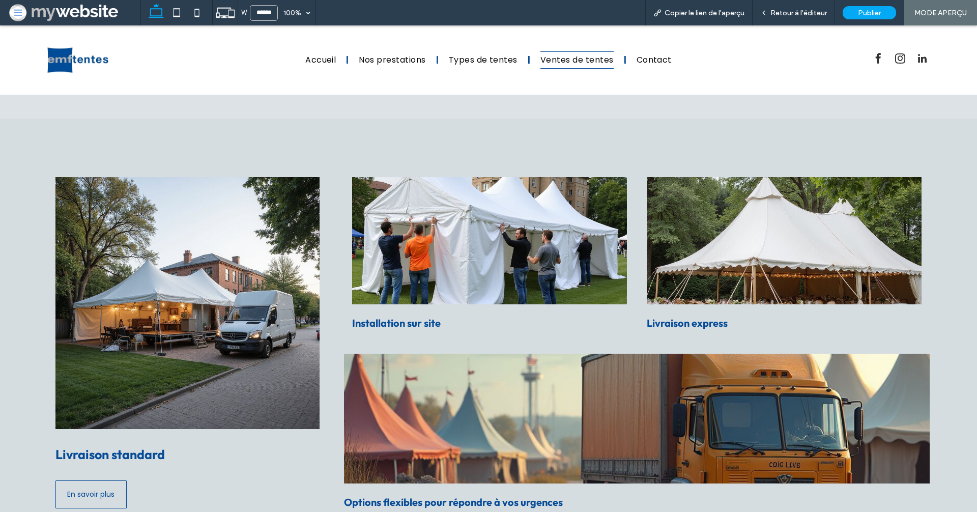
scroll to position [509, 0]
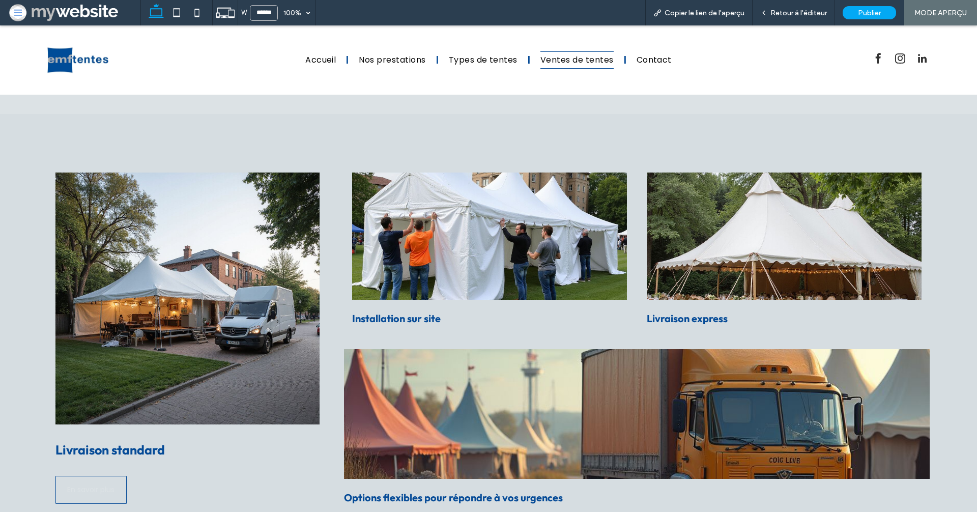
click at [99, 479] on link "En savoir plus" at bounding box center [90, 490] width 71 height 28
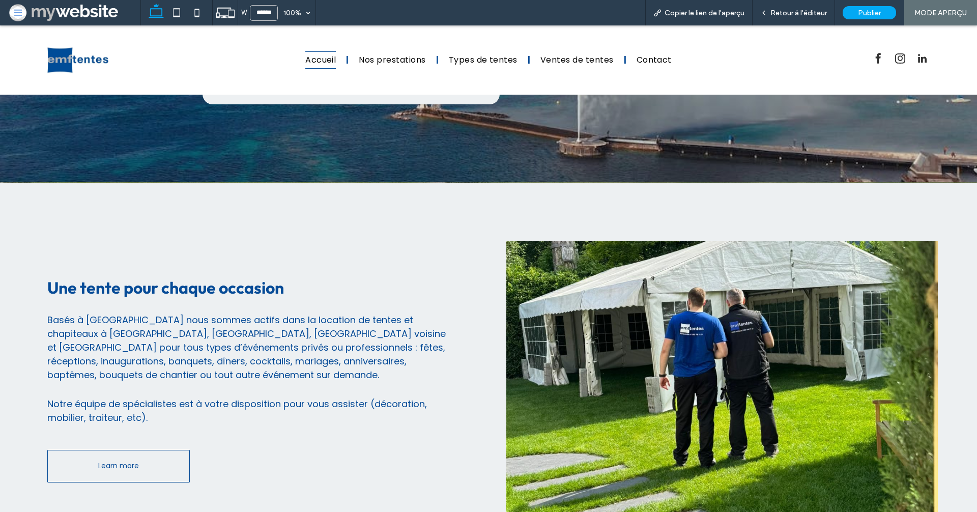
scroll to position [430, 0]
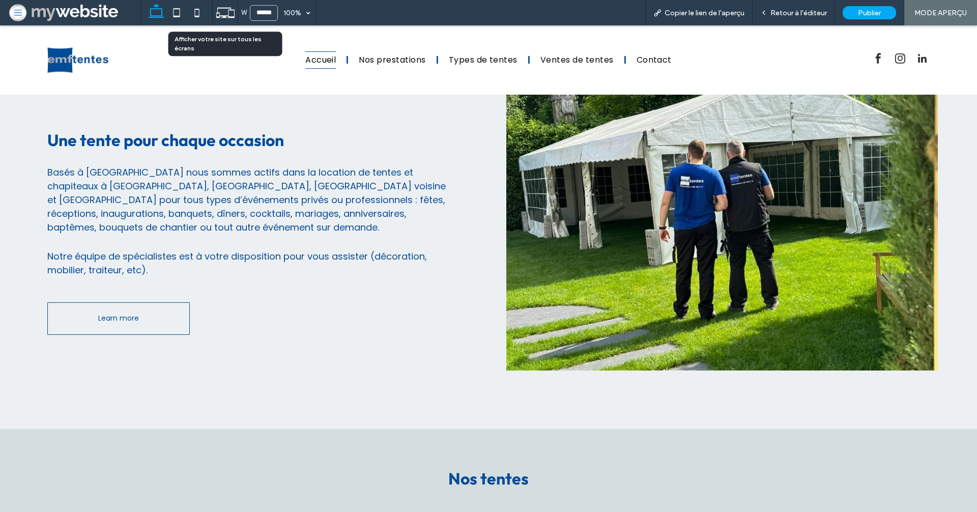
click at [226, 16] on use at bounding box center [225, 13] width 18 height 10
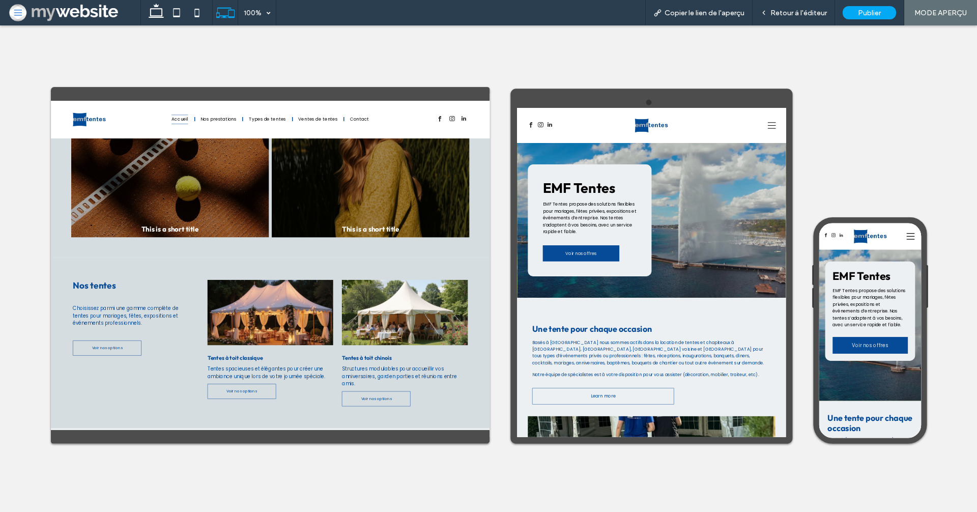
scroll to position [935, 0]
click at [362, 129] on span "Nos prestations" at bounding box center [361, 135] width 67 height 17
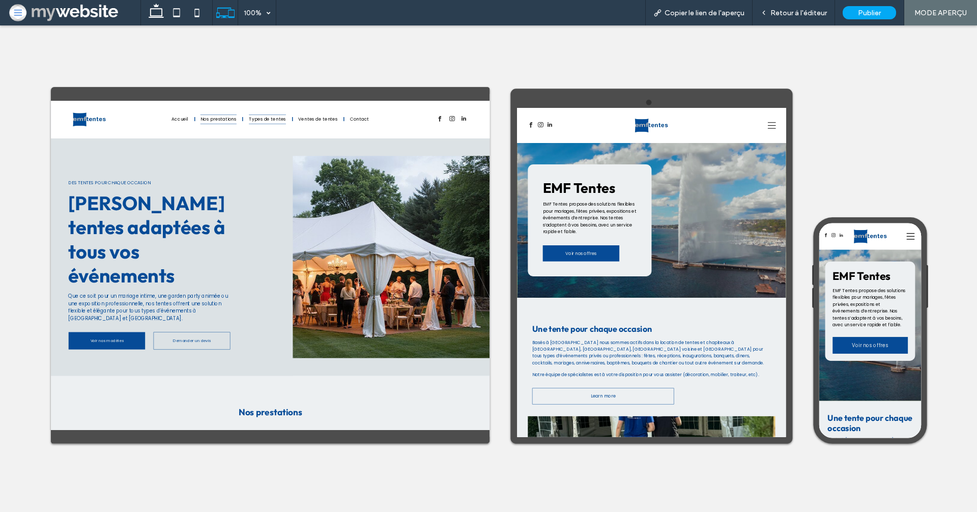
click at [455, 140] on span "Types de tentes" at bounding box center [452, 135] width 69 height 17
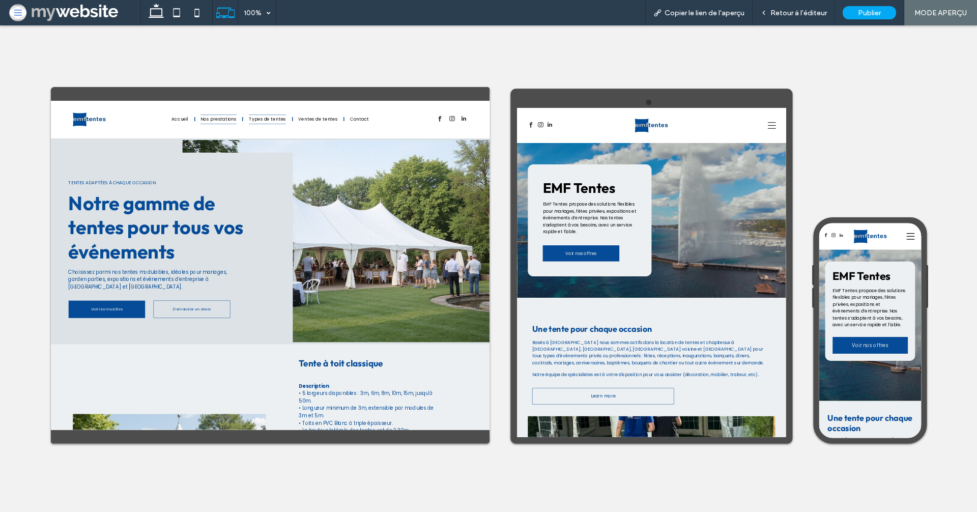
click at [375, 134] on span "Nos prestations" at bounding box center [361, 135] width 67 height 17
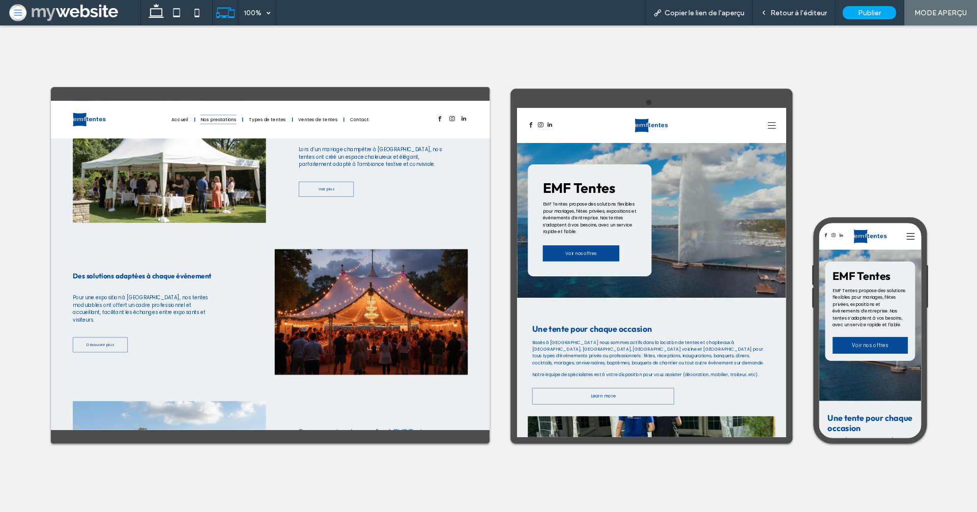
scroll to position [848, 0]
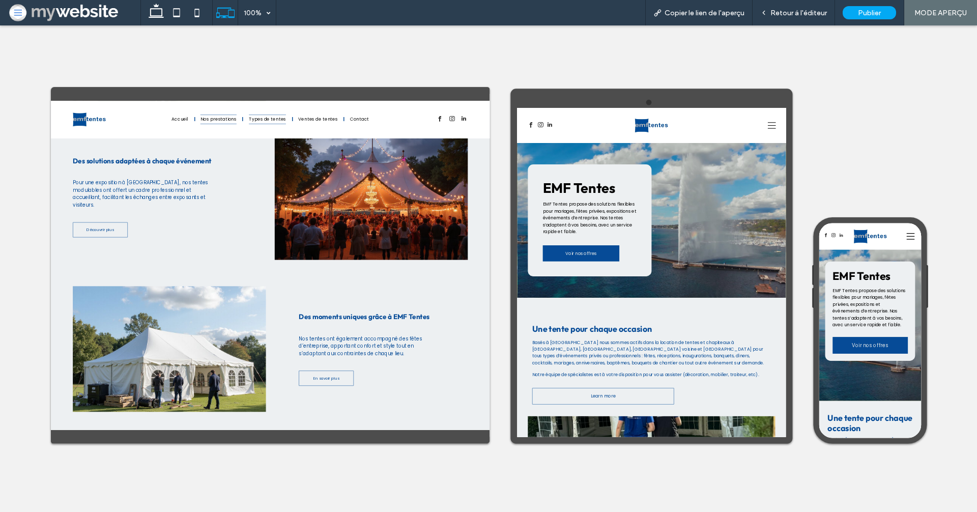
click at [441, 140] on span "Types de tentes" at bounding box center [452, 135] width 69 height 17
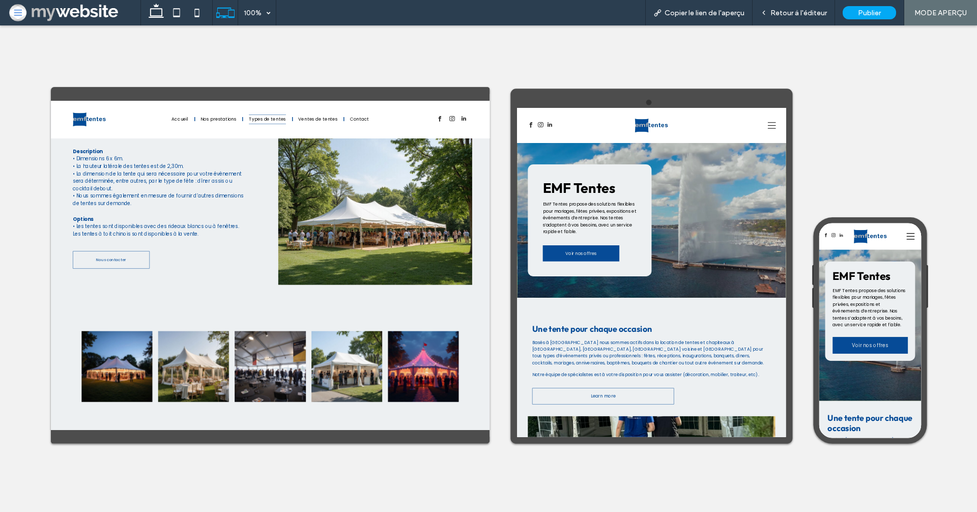
scroll to position [981, 0]
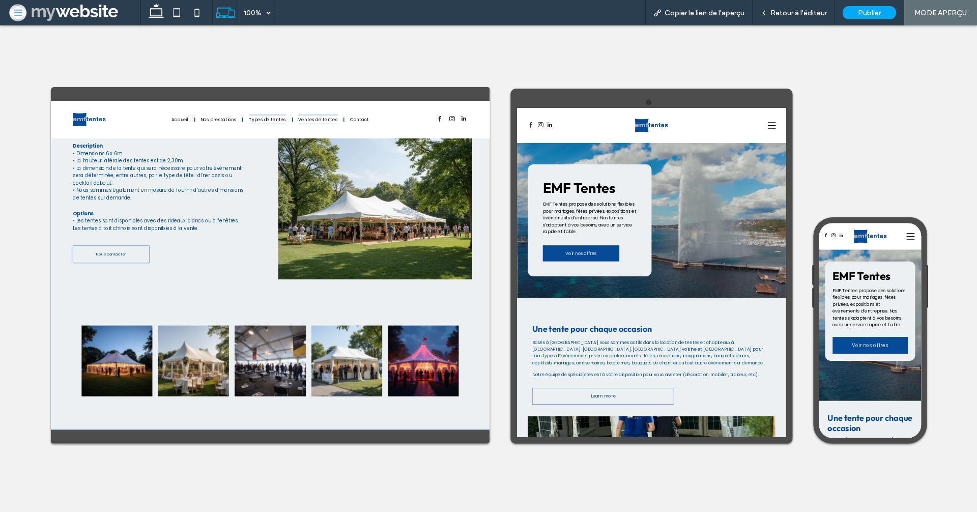
click at [527, 145] on div "Accueil Nos prestations Types de tentes Ventes de tentes Contact" at bounding box center [457, 135] width 449 height 43
click at [538, 137] on span "Ventes de tentes" at bounding box center [546, 135] width 73 height 17
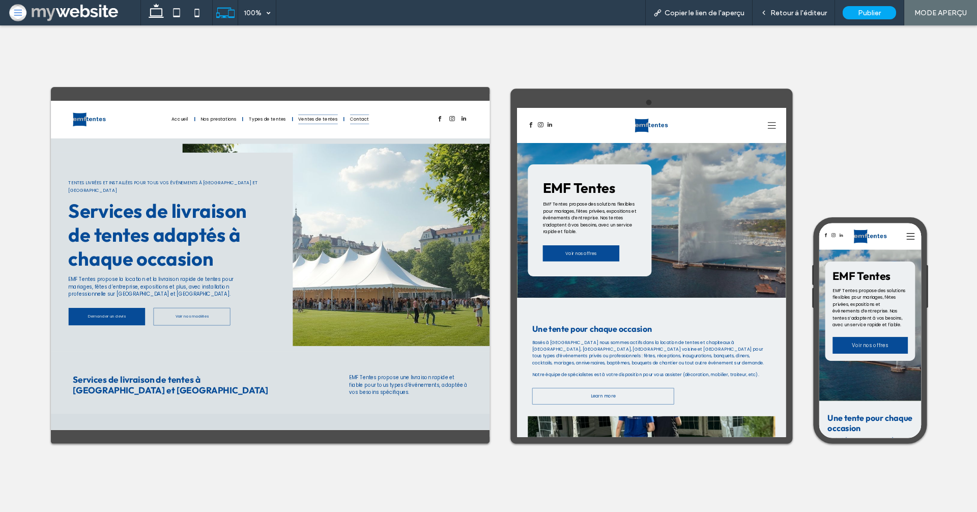
click at [613, 140] on span "Contact" at bounding box center [623, 135] width 35 height 17
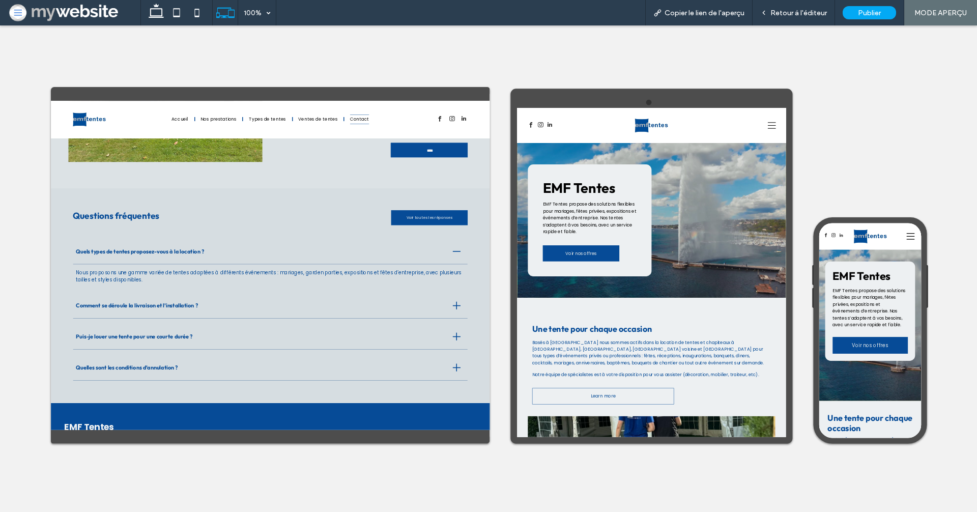
scroll to position [590, 0]
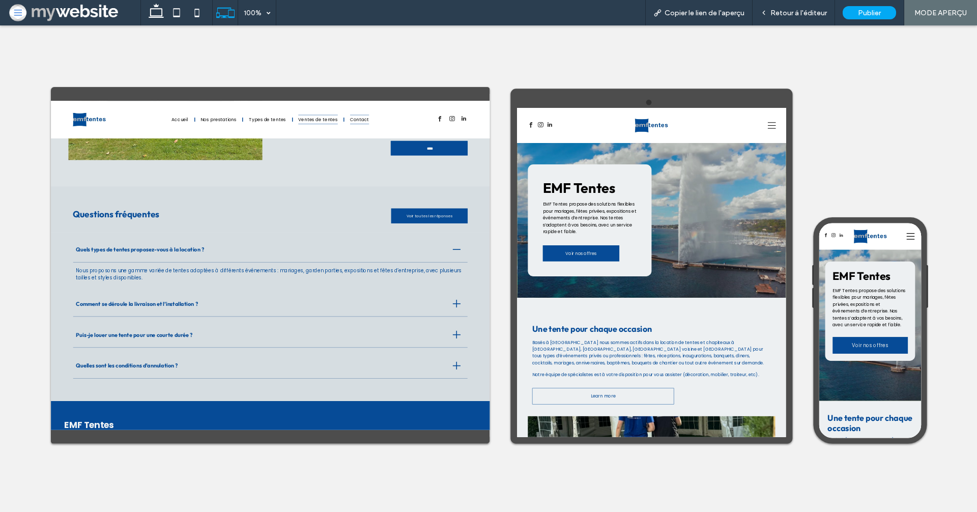
click at [533, 132] on span "Ventes de tentes" at bounding box center [546, 135] width 73 height 17
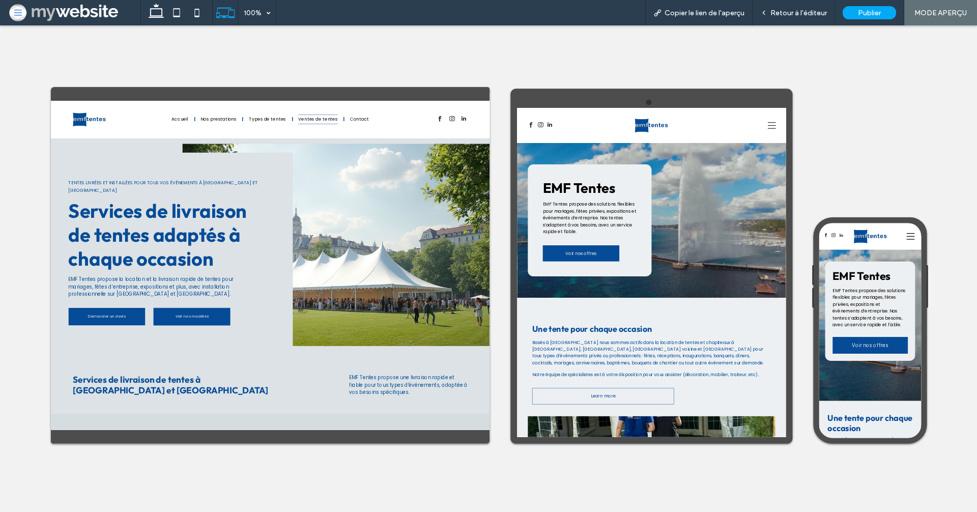
click at [328, 485] on link "Voir nos modèles" at bounding box center [312, 501] width 142 height 33
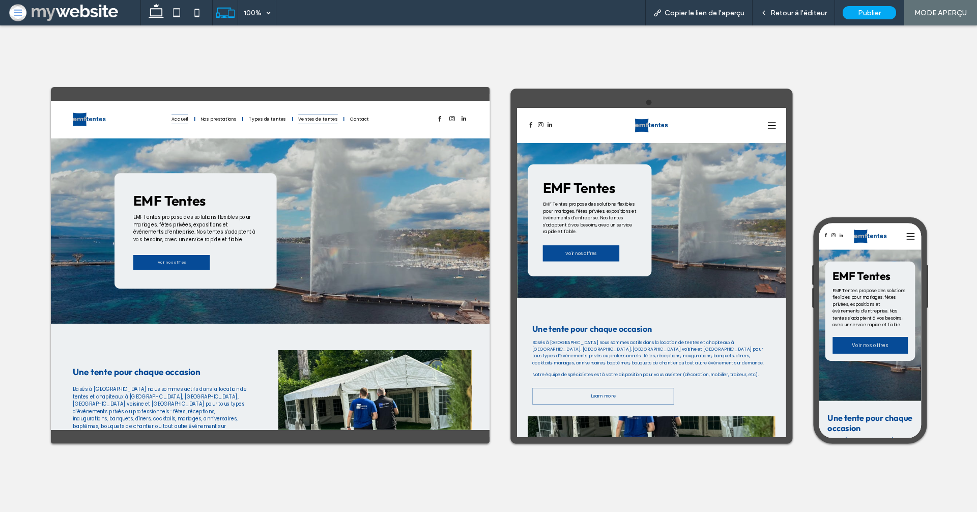
click at [543, 134] on span "Ventes de tentes" at bounding box center [546, 135] width 73 height 17
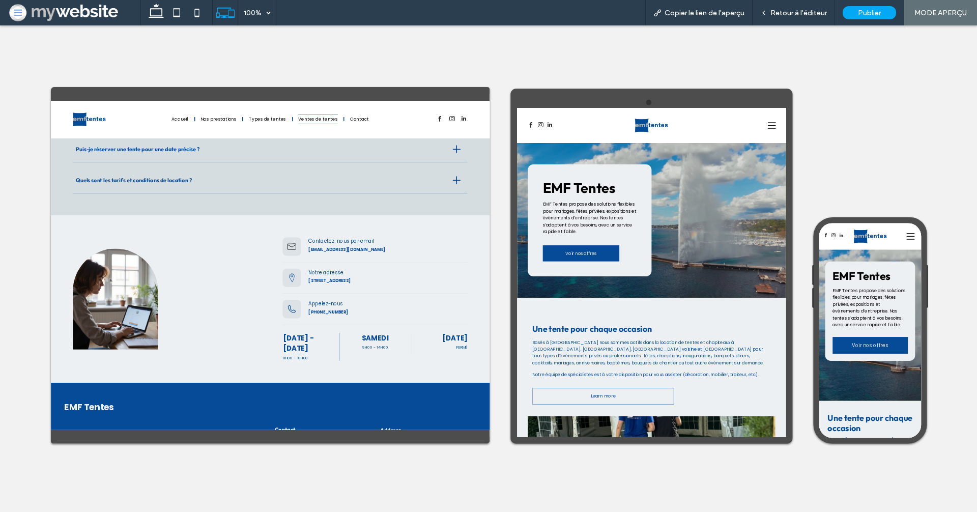
scroll to position [1602, 0]
click at [781, 18] on div "Retour à l'éditeur" at bounding box center [794, 12] width 82 height 25
click at [784, 12] on span "Retour à l'éditeur" at bounding box center [798, 13] width 56 height 9
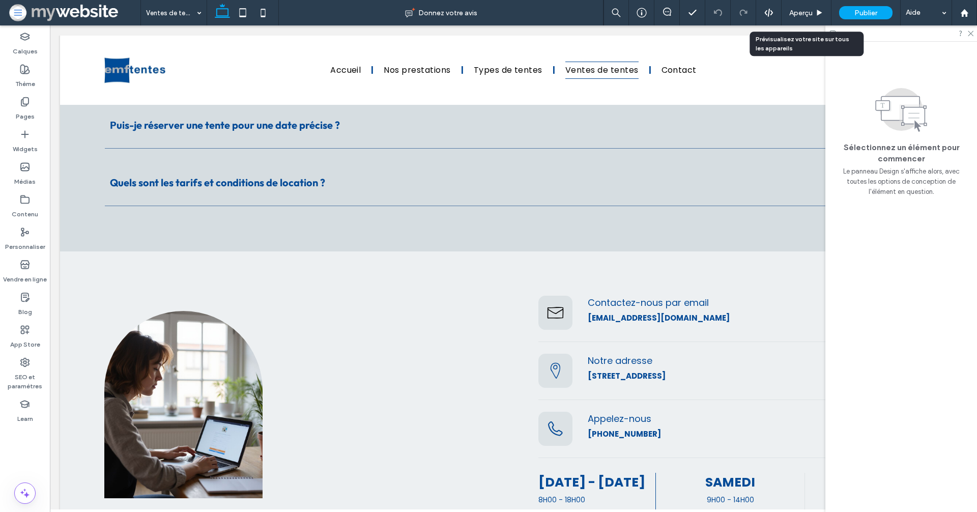
scroll to position [1644, 0]
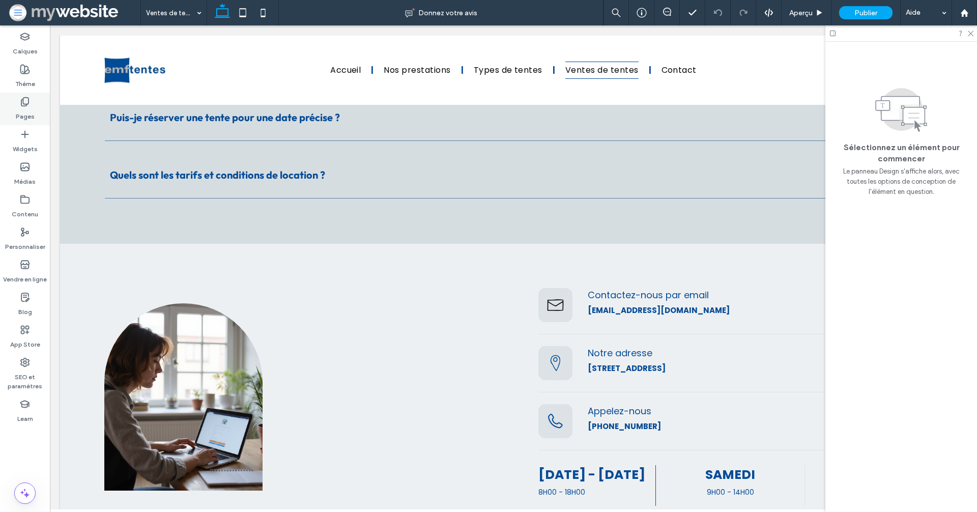
click at [28, 105] on icon at bounding box center [25, 102] width 10 height 10
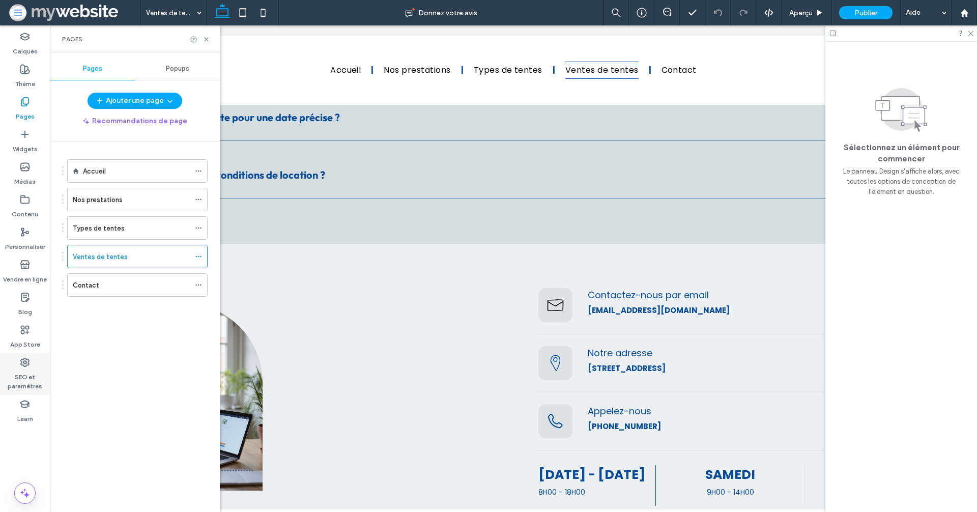
click at [30, 366] on div "SEO et paramètres" at bounding box center [25, 374] width 50 height 42
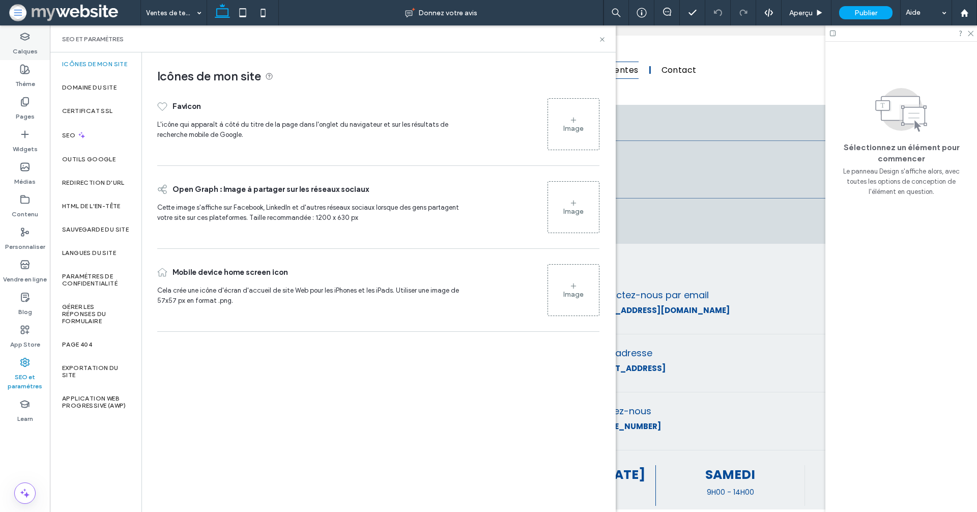
click at [22, 48] on label "Calques" at bounding box center [25, 49] width 25 height 14
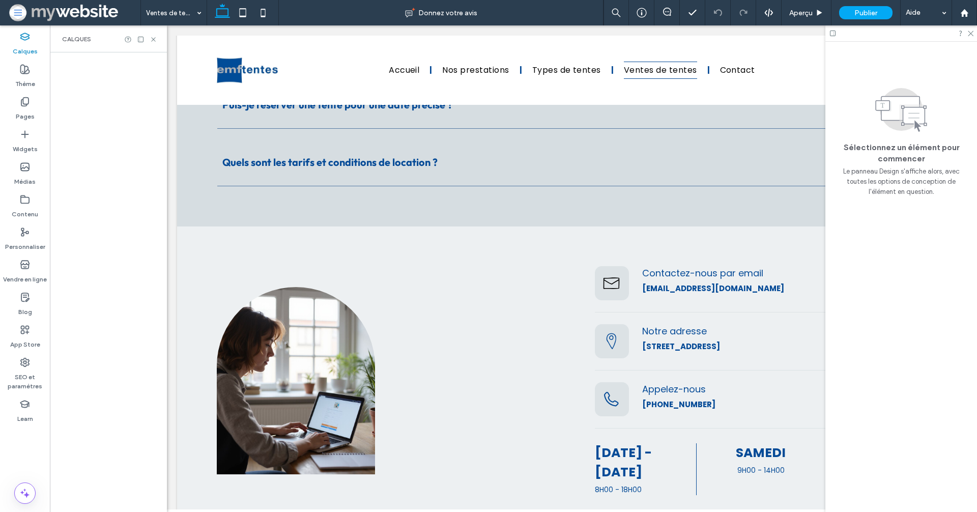
scroll to position [1604, 0]
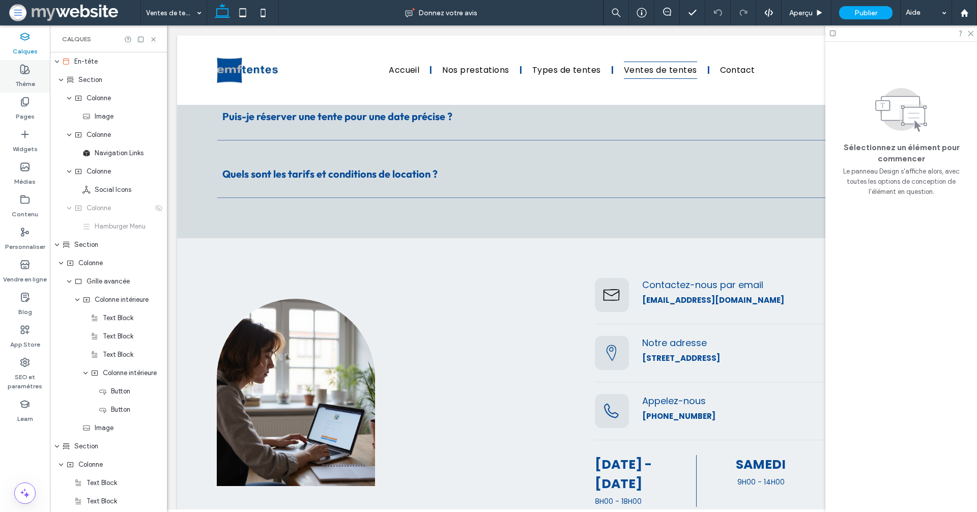
click at [20, 80] on label "Thème" at bounding box center [25, 81] width 20 height 14
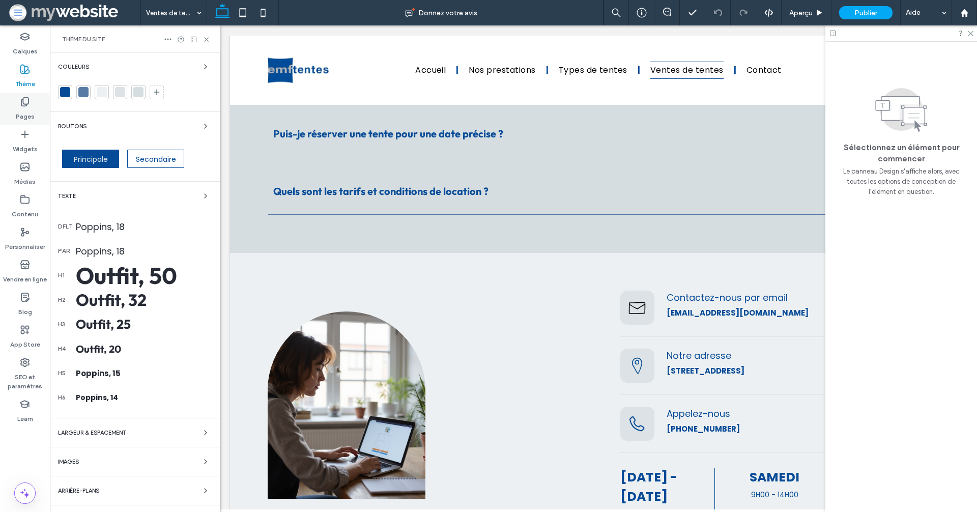
click at [23, 106] on use at bounding box center [24, 102] width 7 height 9
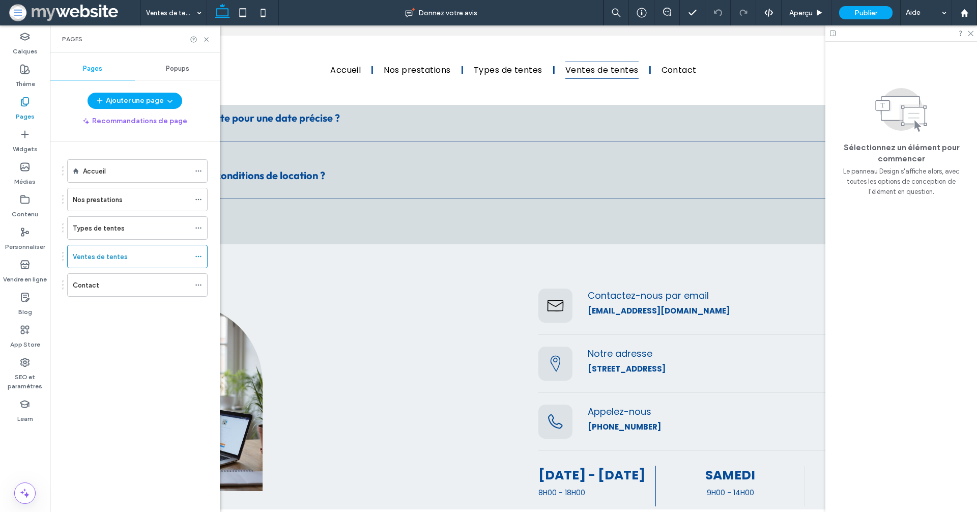
scroll to position [1644, 0]
click at [27, 78] on label "Thème" at bounding box center [25, 81] width 20 height 14
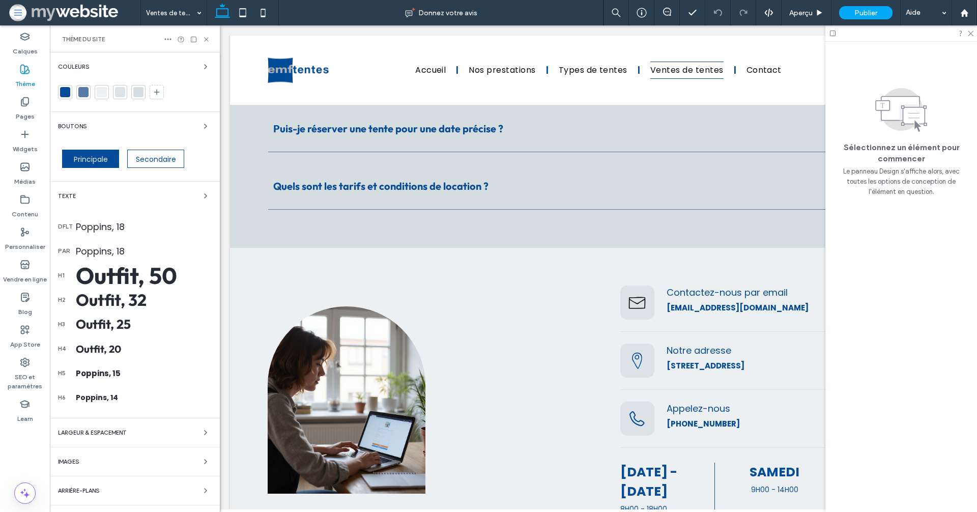
scroll to position [1588, 0]
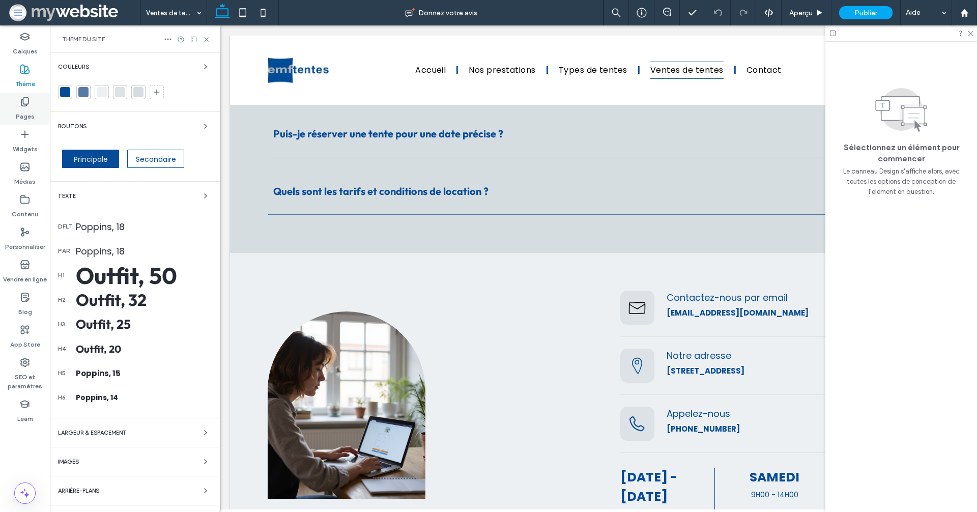
click at [28, 124] on div "Pages" at bounding box center [25, 109] width 50 height 33
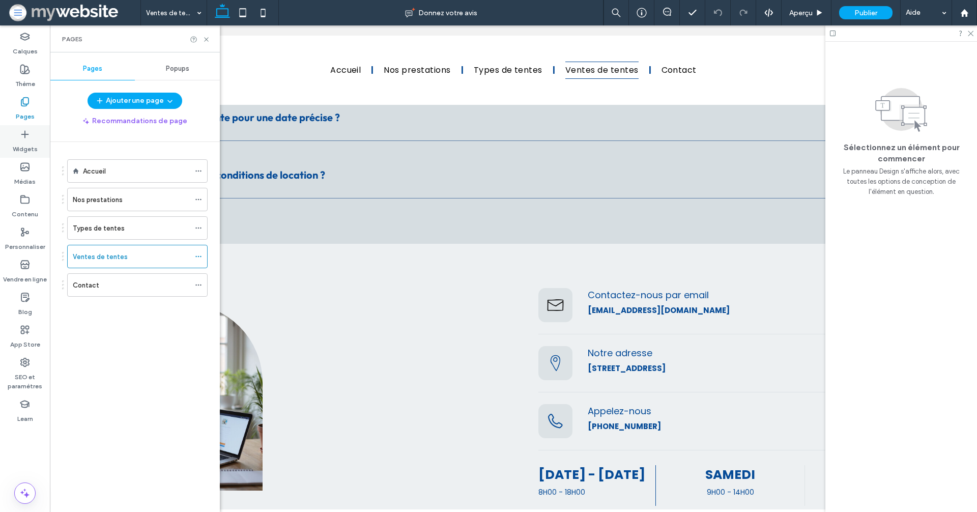
click at [28, 134] on use at bounding box center [24, 134] width 7 height 7
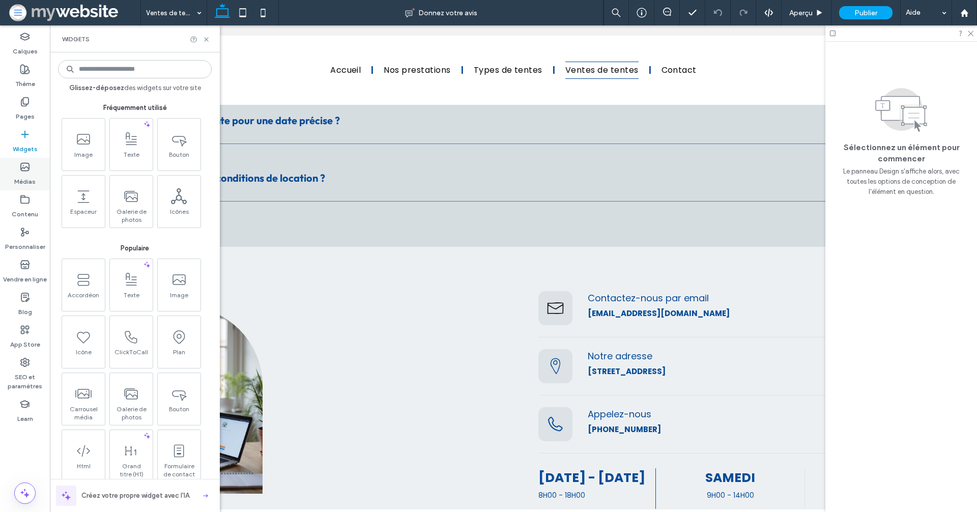
scroll to position [1644, 0]
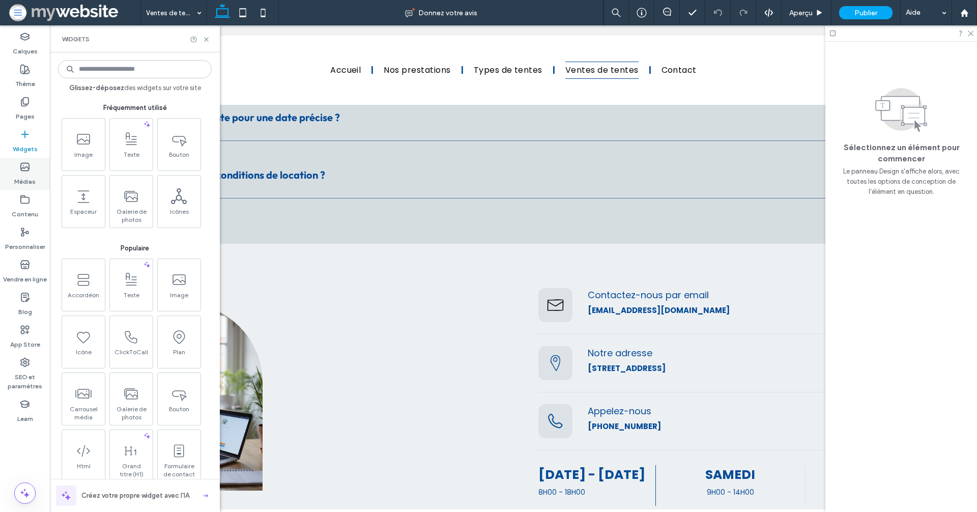
click at [33, 164] on div "Médias" at bounding box center [25, 174] width 50 height 33
